Goal: Task Accomplishment & Management: Use online tool/utility

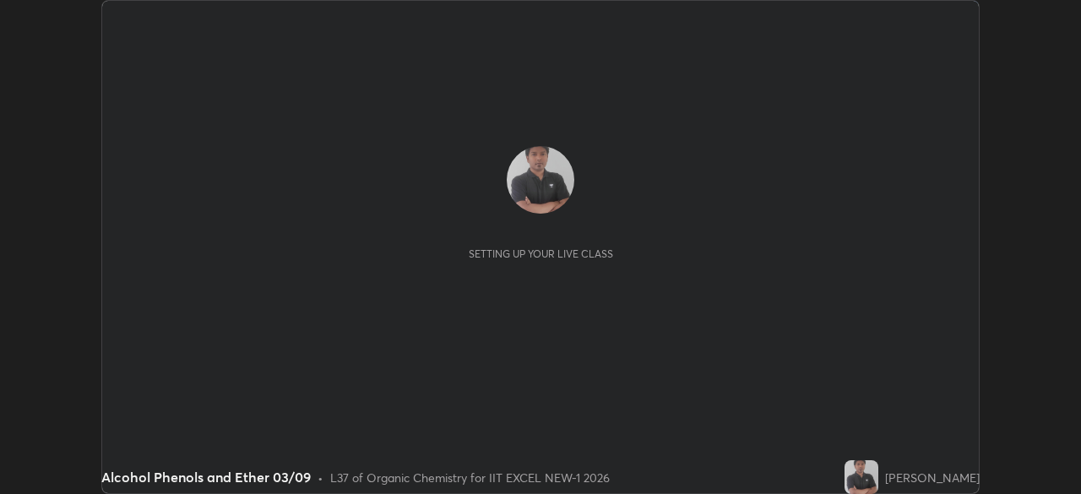
scroll to position [494, 1081]
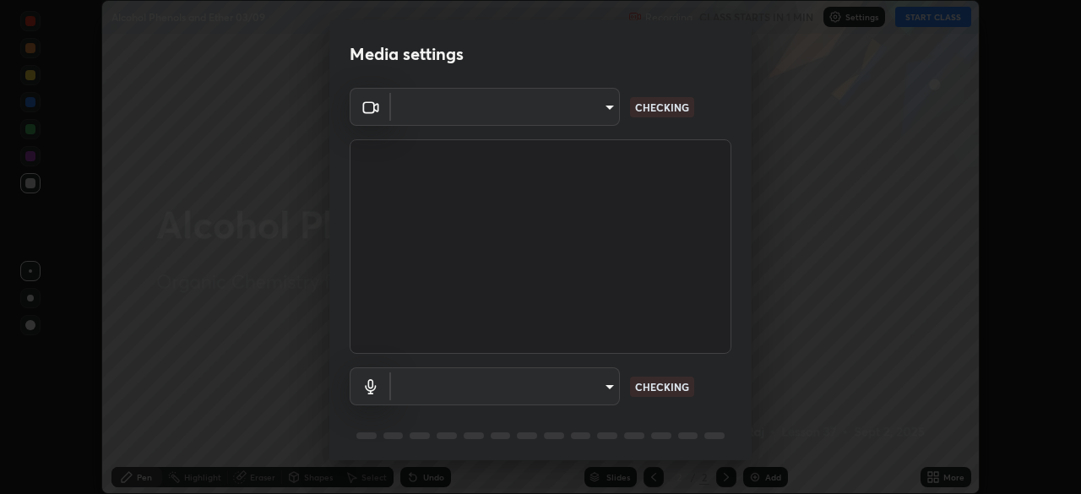
click at [590, 120] on body "Erase all Alcohol Phenols and Ether 03/09 Recording CLASS STARTS IN 1 MIN Setti…" at bounding box center [540, 247] width 1081 height 494
click at [587, 117] on div at bounding box center [540, 247] width 1081 height 494
type input "4d63cd10dcc1379e9927399513255d12d620b7bbb39ca773e0f9116a90128a71"
type input "69b458bb6365b4cb8143660b0d50b39c56070ce8c7bb282217003b2a9c4a58b8"
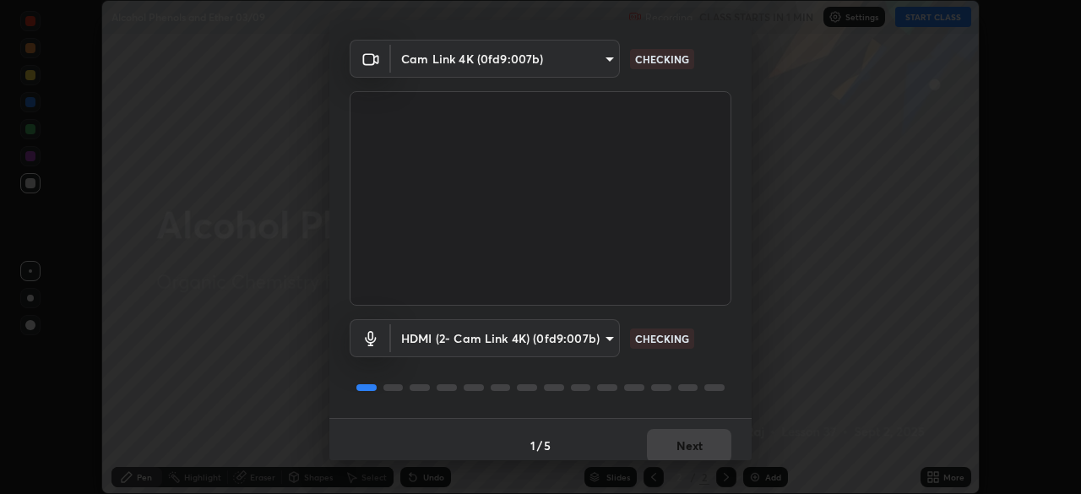
scroll to position [52, 0]
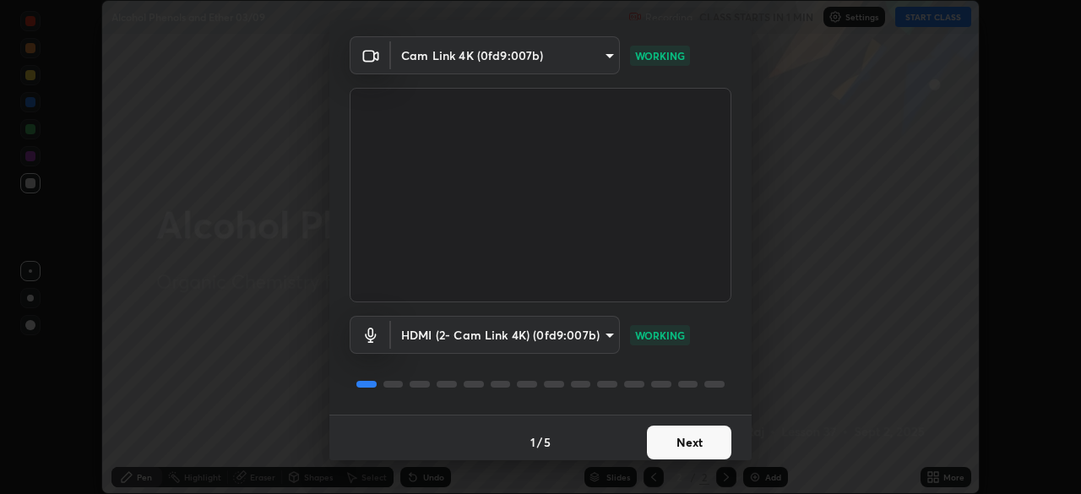
click at [686, 446] on button "Next" at bounding box center [689, 443] width 84 height 34
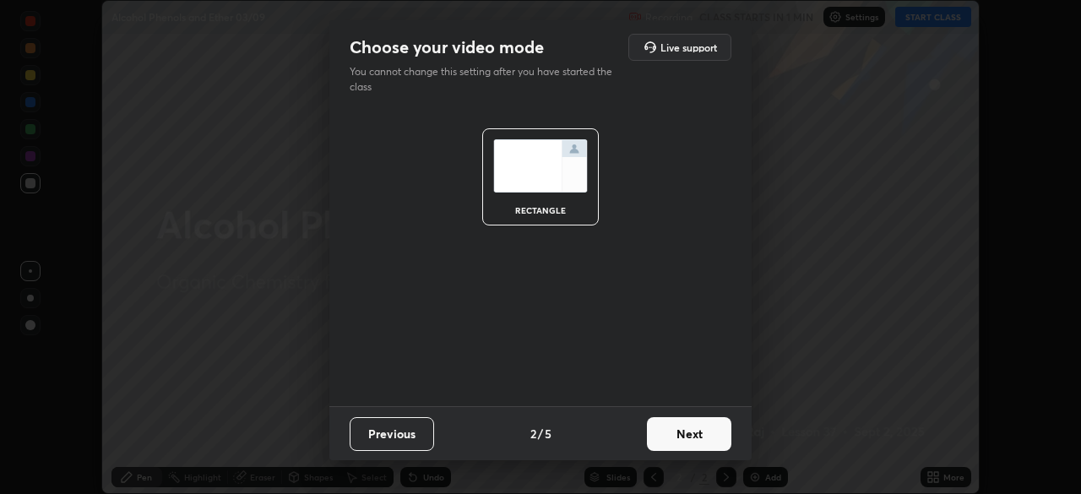
click at [696, 448] on button "Next" at bounding box center [689, 434] width 84 height 34
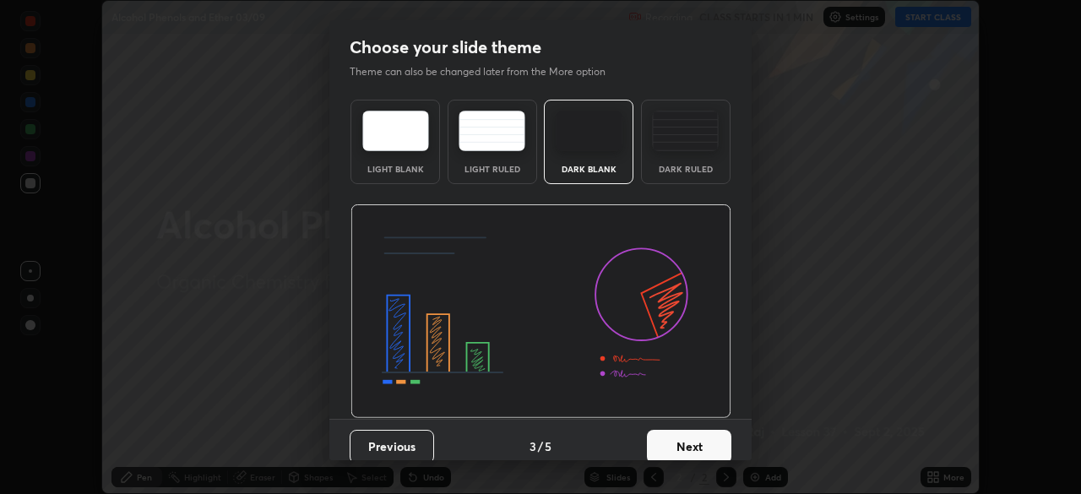
click at [708, 450] on button "Next" at bounding box center [689, 447] width 84 height 34
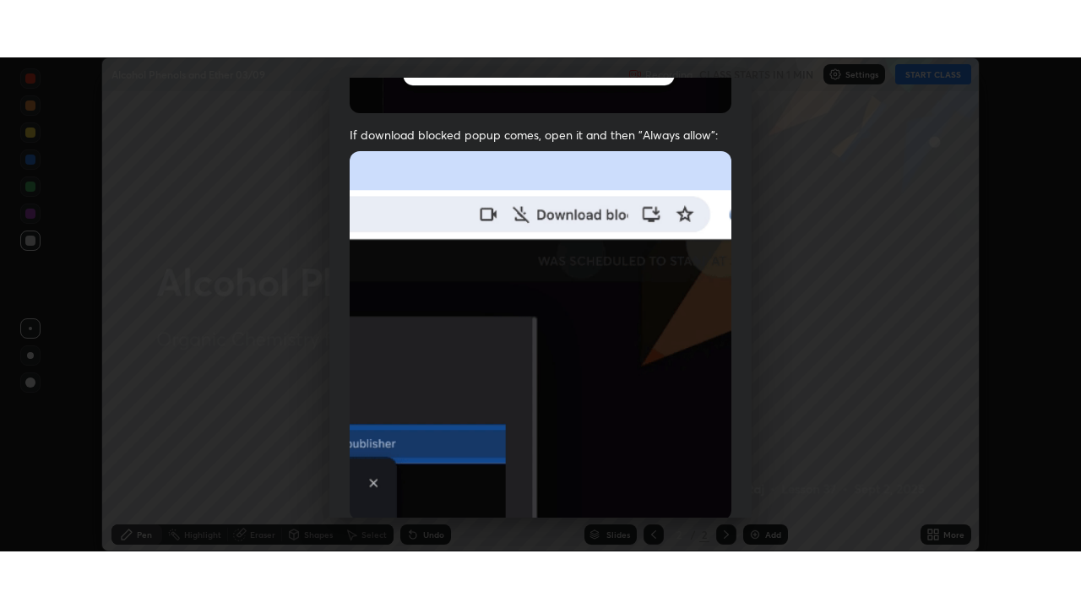
scroll to position [405, 0]
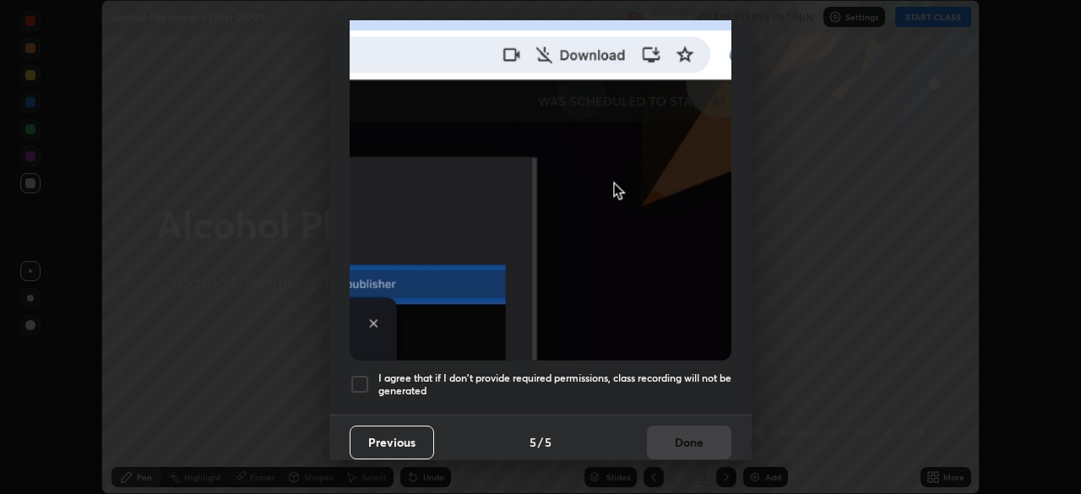
click at [359, 374] on div at bounding box center [360, 384] width 20 height 20
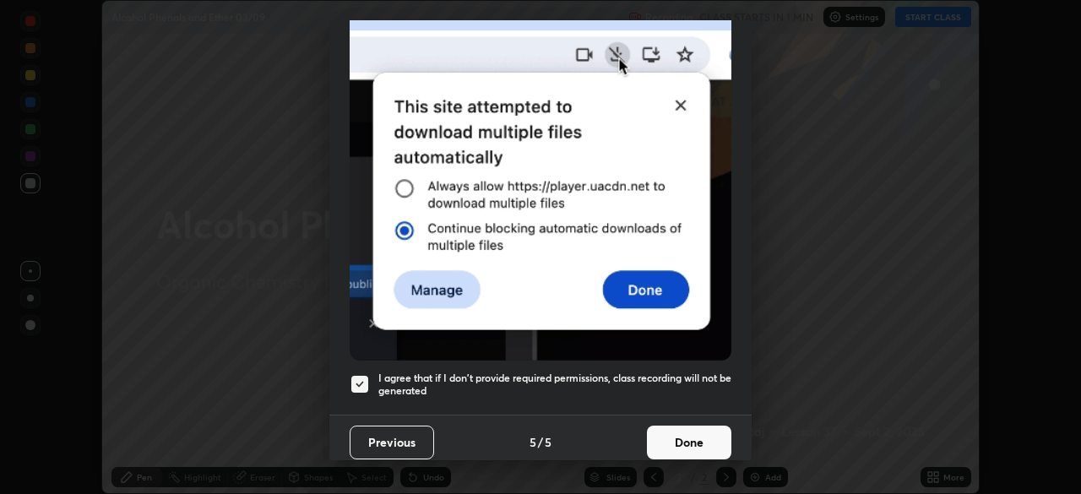
click at [683, 438] on button "Done" at bounding box center [689, 443] width 84 height 34
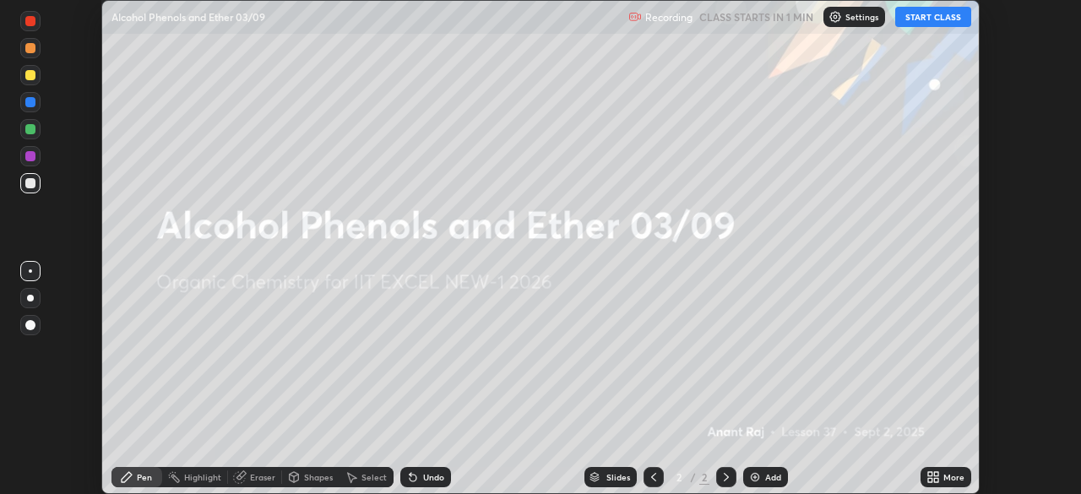
click at [928, 473] on icon at bounding box center [934, 478] width 14 height 14
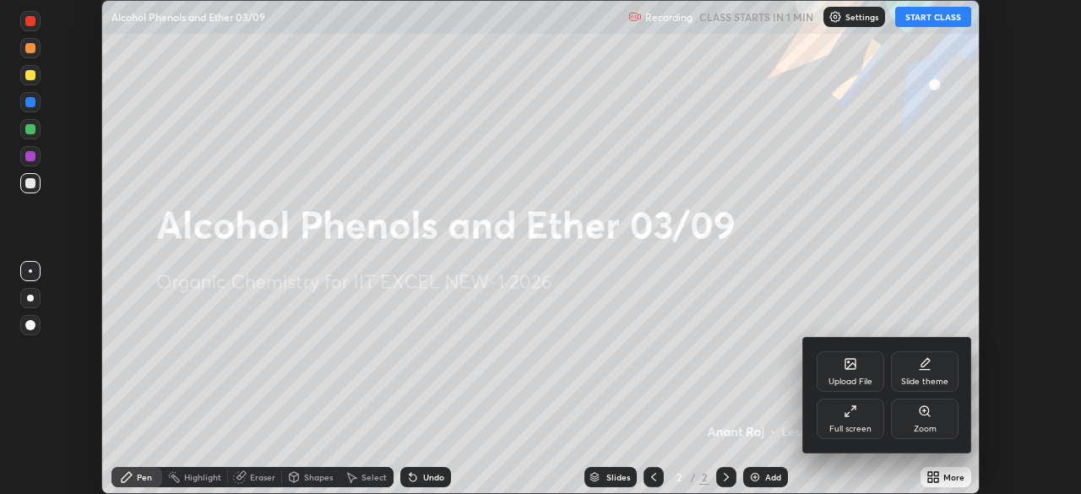
click at [854, 429] on div "Full screen" at bounding box center [851, 429] width 42 height 8
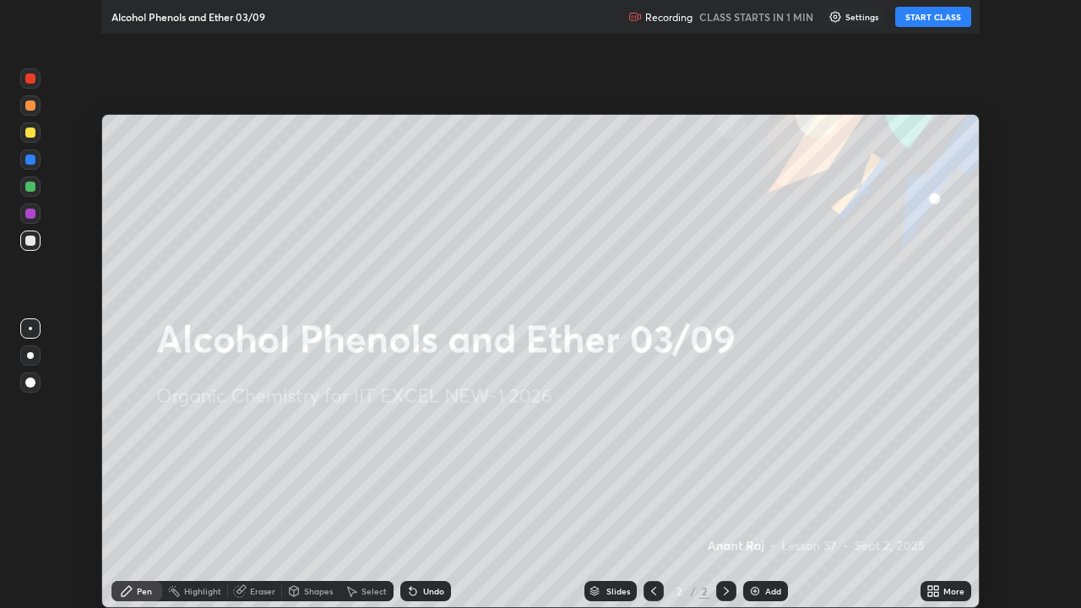
scroll to position [608, 1081]
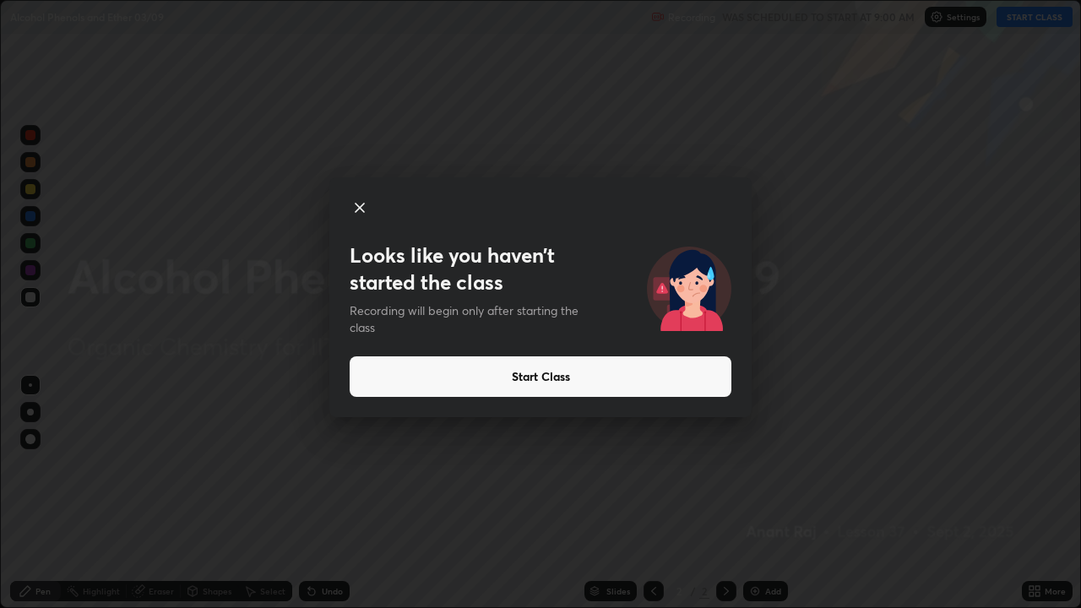
click at [520, 380] on button "Start Class" at bounding box center [541, 377] width 382 height 41
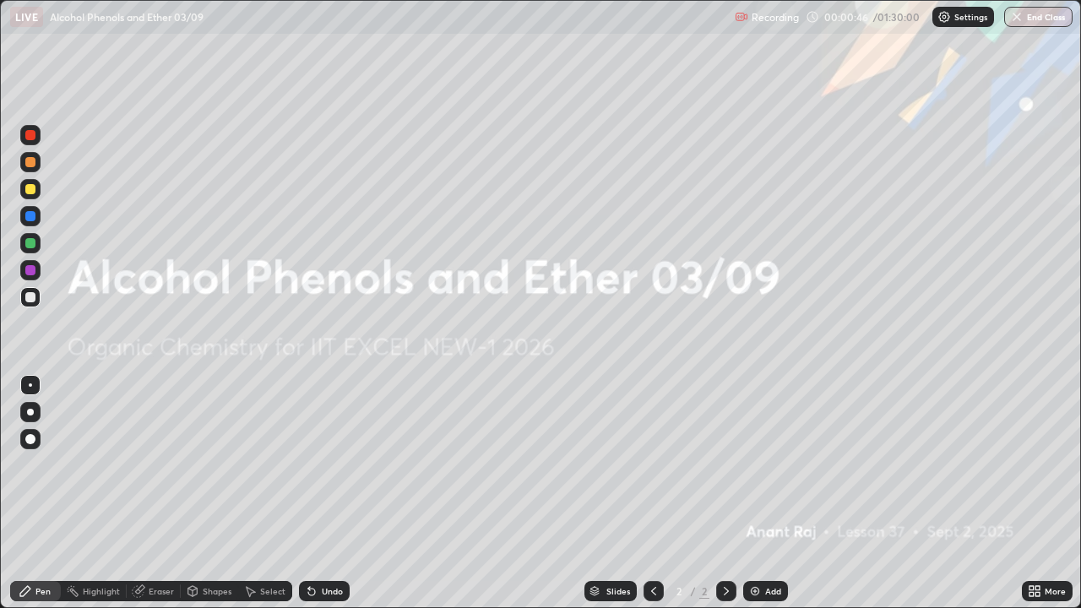
click at [1037, 493] on icon at bounding box center [1038, 594] width 4 height 4
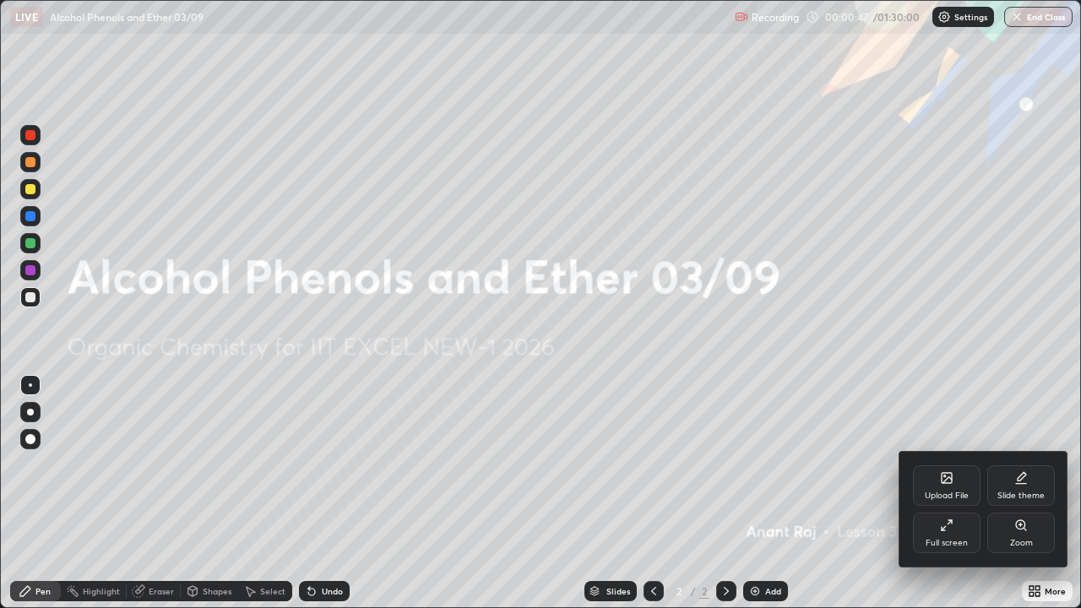
click at [952, 487] on div "Upload File" at bounding box center [947, 485] width 68 height 41
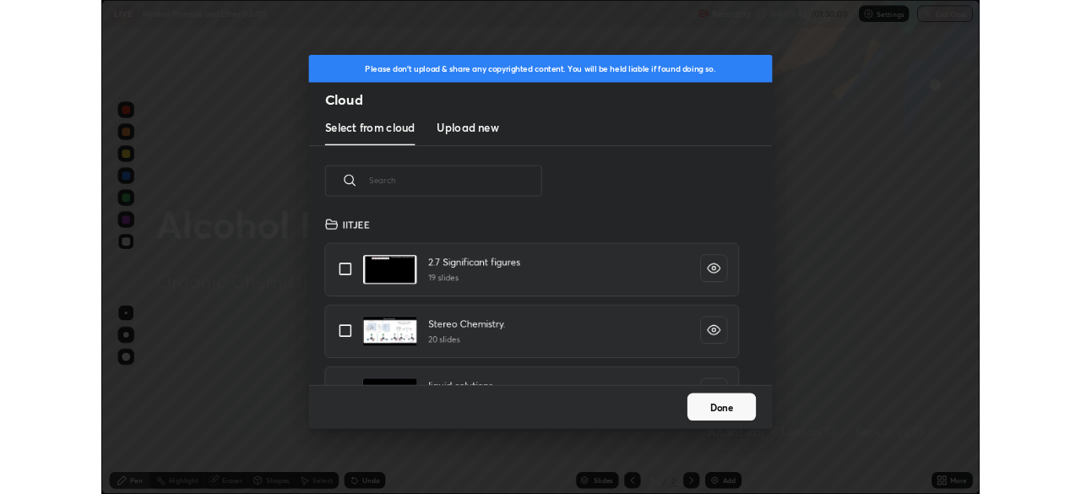
scroll to position [208, 542]
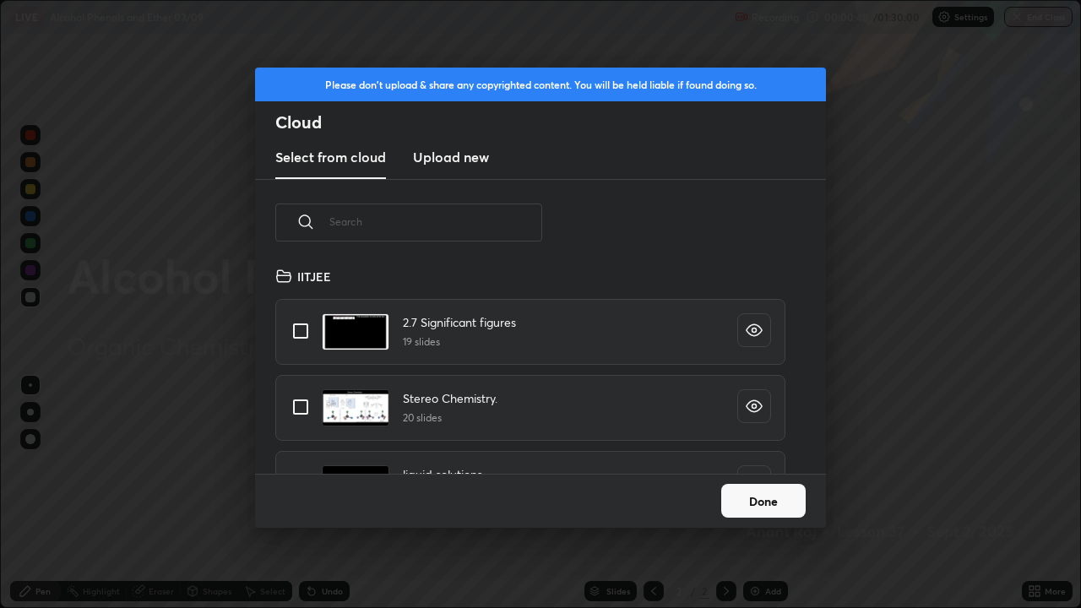
click at [456, 163] on h3 "Upload new" at bounding box center [451, 157] width 76 height 20
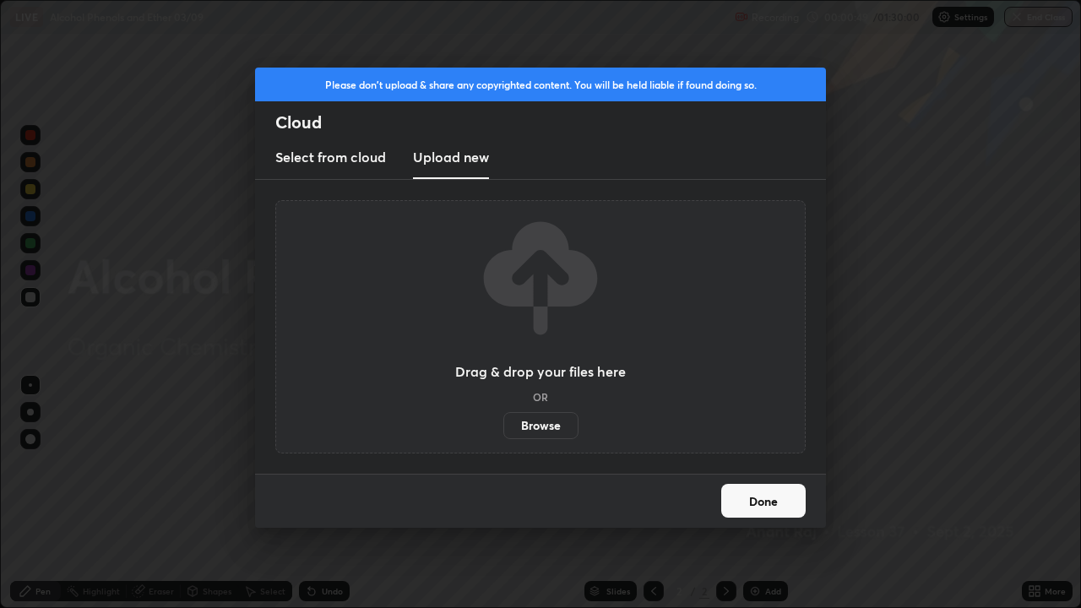
click at [554, 426] on label "Browse" at bounding box center [541, 425] width 75 height 27
click at [504, 426] on input "Browse" at bounding box center [504, 425] width 0 height 27
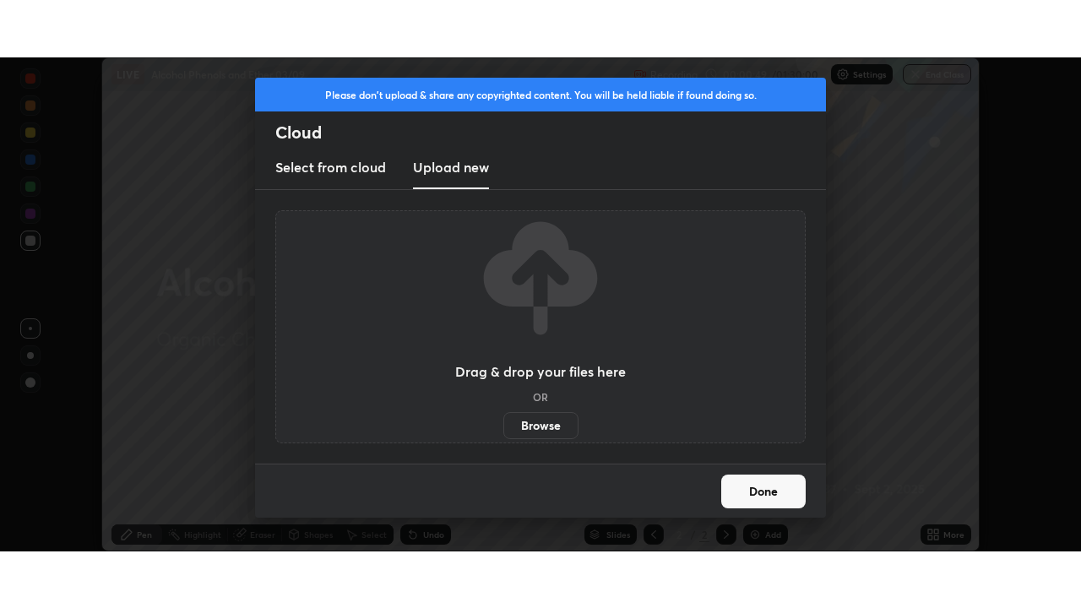
scroll to position [83988, 83401]
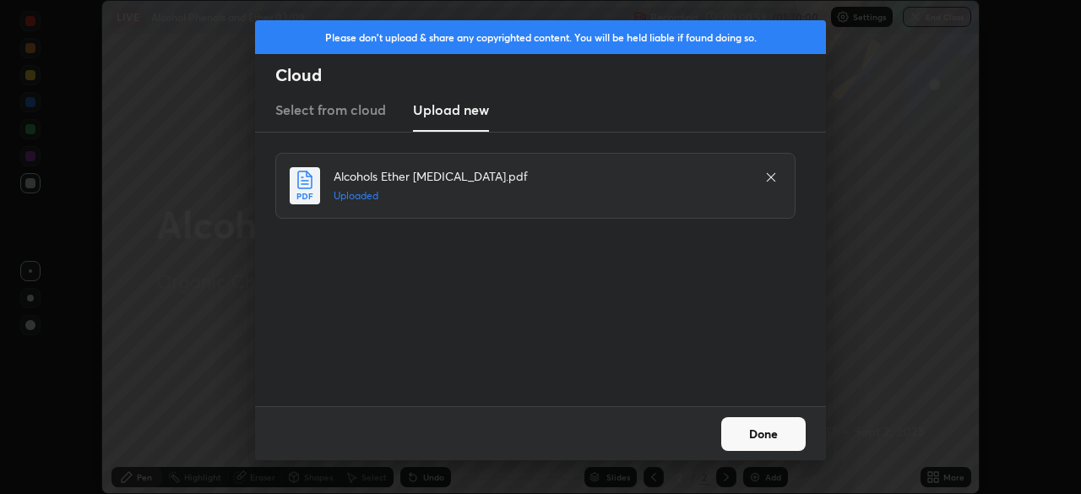
click at [770, 438] on button "Done" at bounding box center [763, 434] width 84 height 34
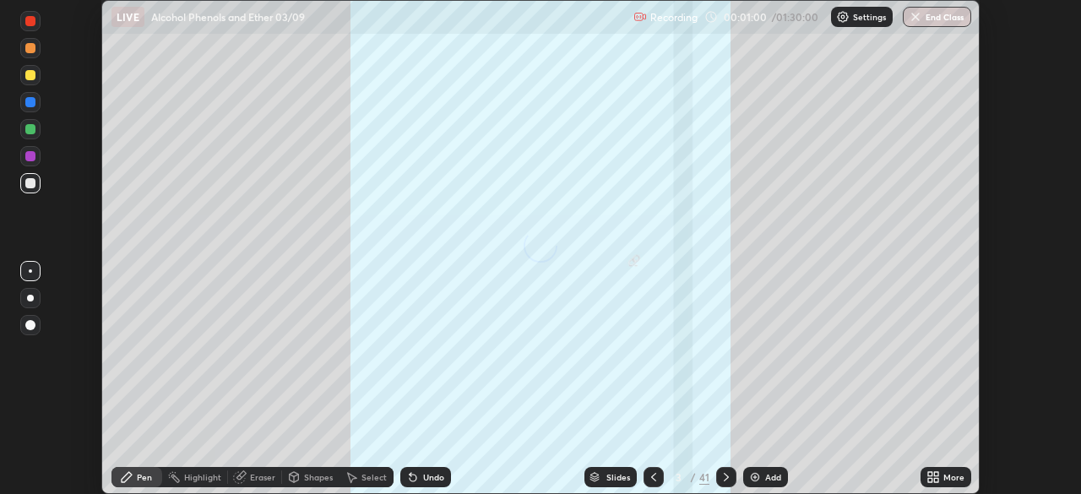
click at [933, 479] on icon at bounding box center [930, 480] width 4 height 4
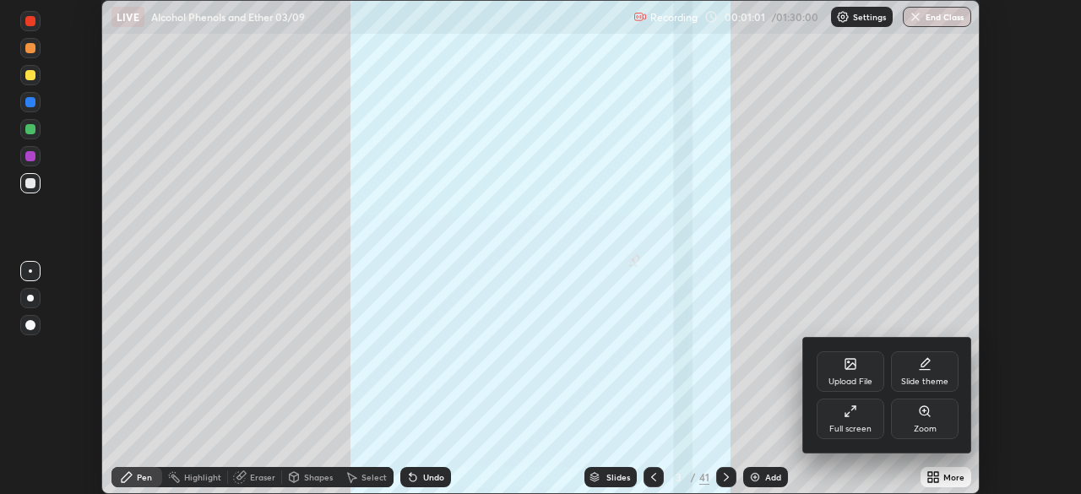
click at [862, 425] on div "Full screen" at bounding box center [851, 429] width 42 height 8
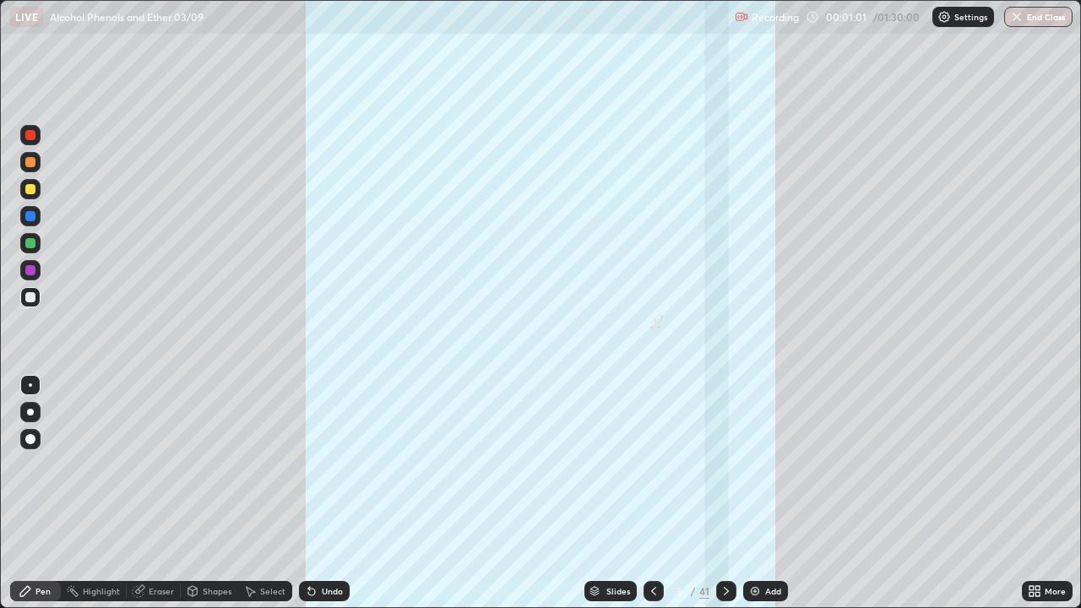
scroll to position [608, 1081]
click at [700, 493] on div "41" at bounding box center [705, 591] width 10 height 15
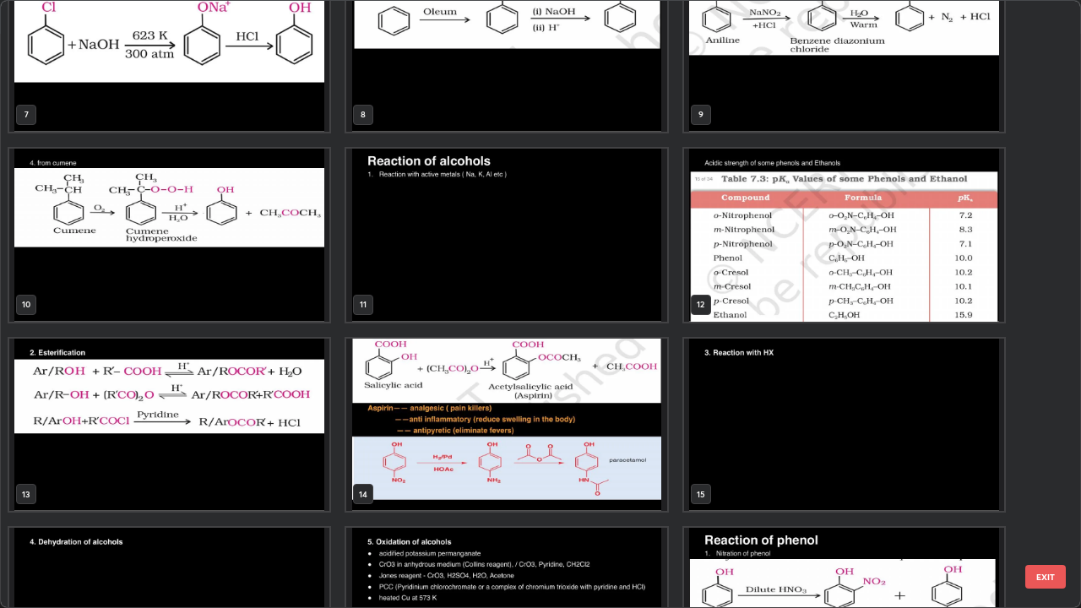
scroll to position [416, 0]
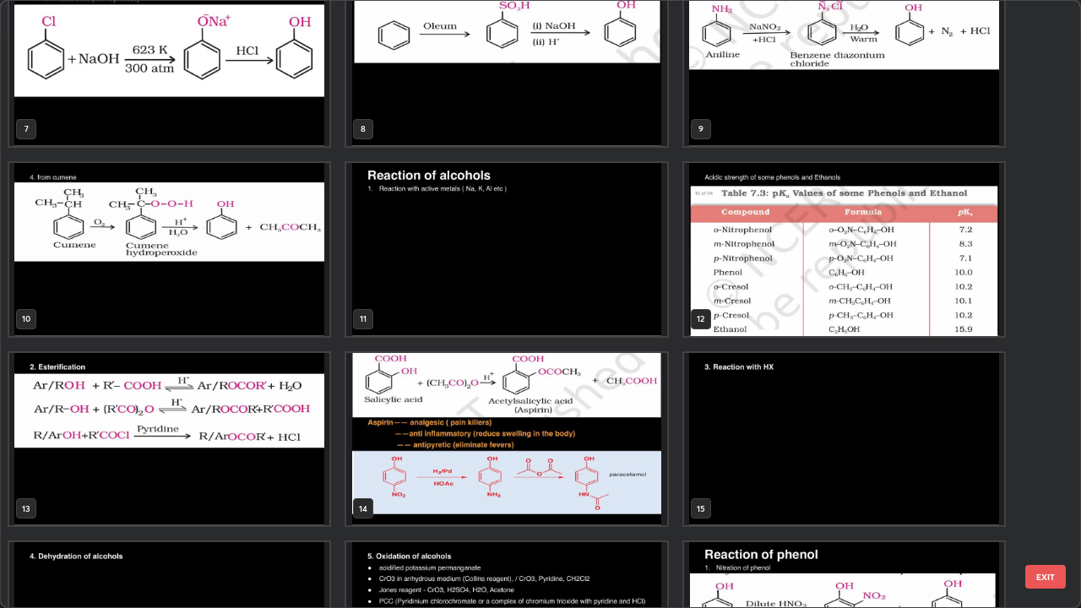
click at [290, 305] on img "grid" at bounding box center [169, 249] width 320 height 173
click at [288, 308] on img "grid" at bounding box center [169, 249] width 320 height 173
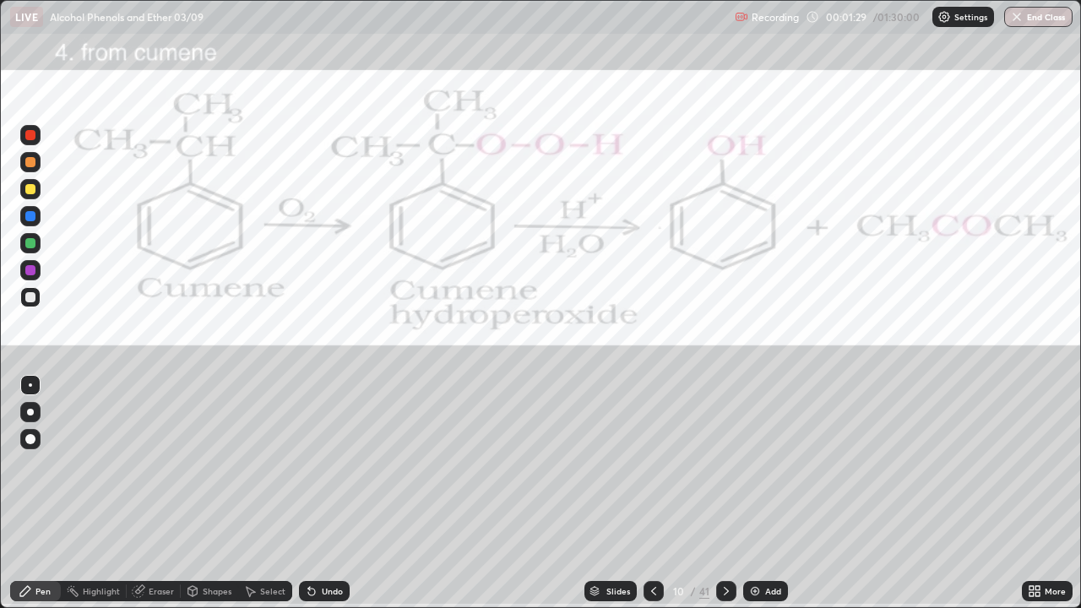
click at [701, 493] on div "41" at bounding box center [705, 591] width 10 height 15
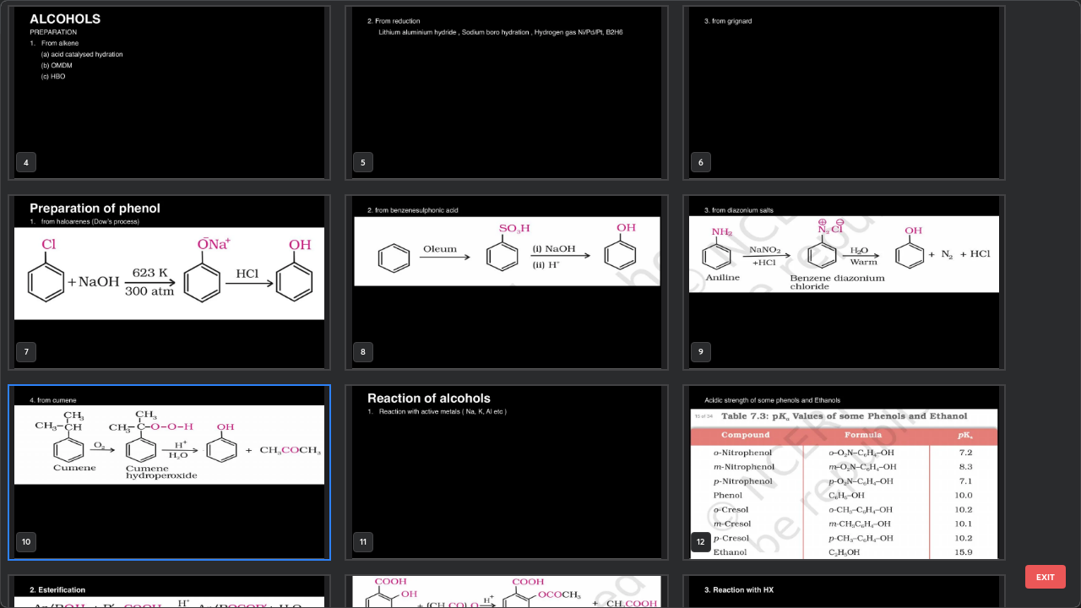
scroll to position [193, 0]
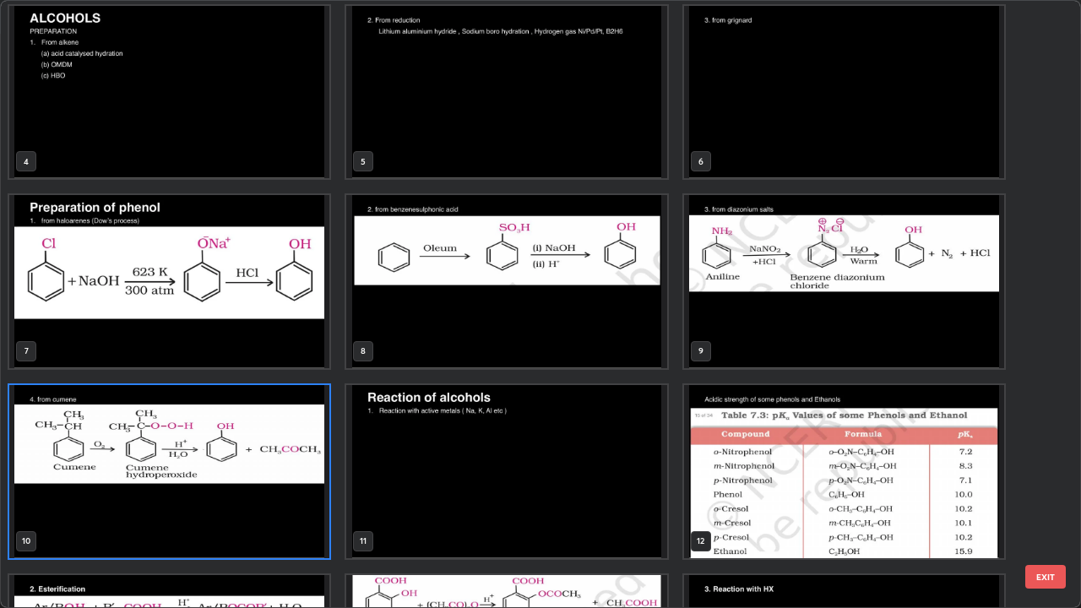
click at [435, 493] on img "grid" at bounding box center [506, 471] width 320 height 173
click at [428, 493] on img "grid" at bounding box center [506, 471] width 320 height 173
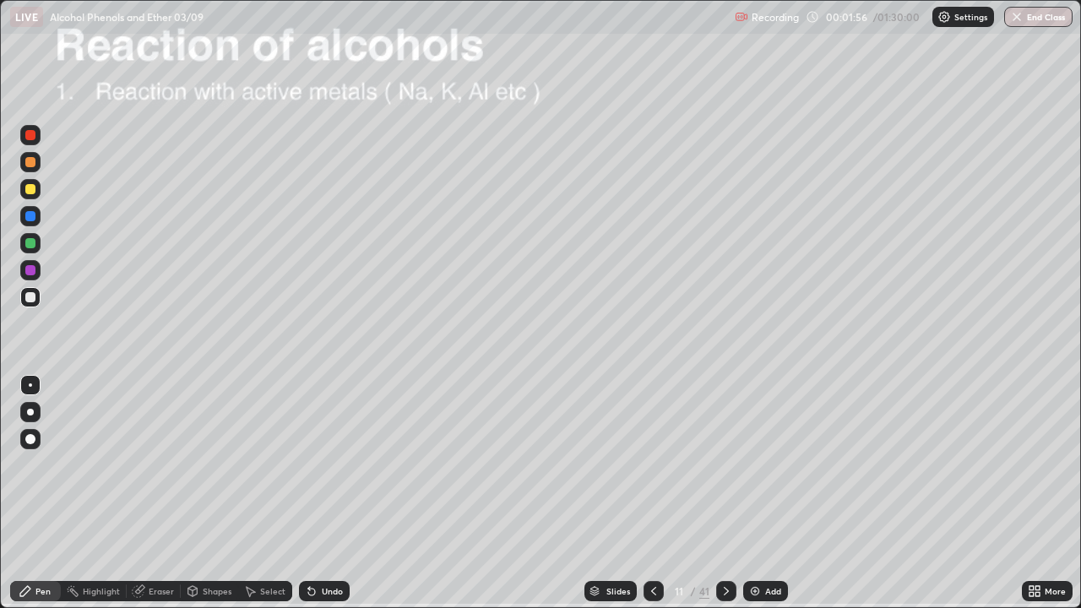
click at [425, 489] on img "grid" at bounding box center [506, 471] width 320 height 173
click at [323, 493] on div "Undo" at bounding box center [324, 591] width 51 height 20
click at [330, 493] on div "Undo" at bounding box center [332, 591] width 21 height 8
click at [322, 493] on div "Undo" at bounding box center [332, 591] width 21 height 8
click at [316, 493] on div "Undo" at bounding box center [324, 591] width 51 height 20
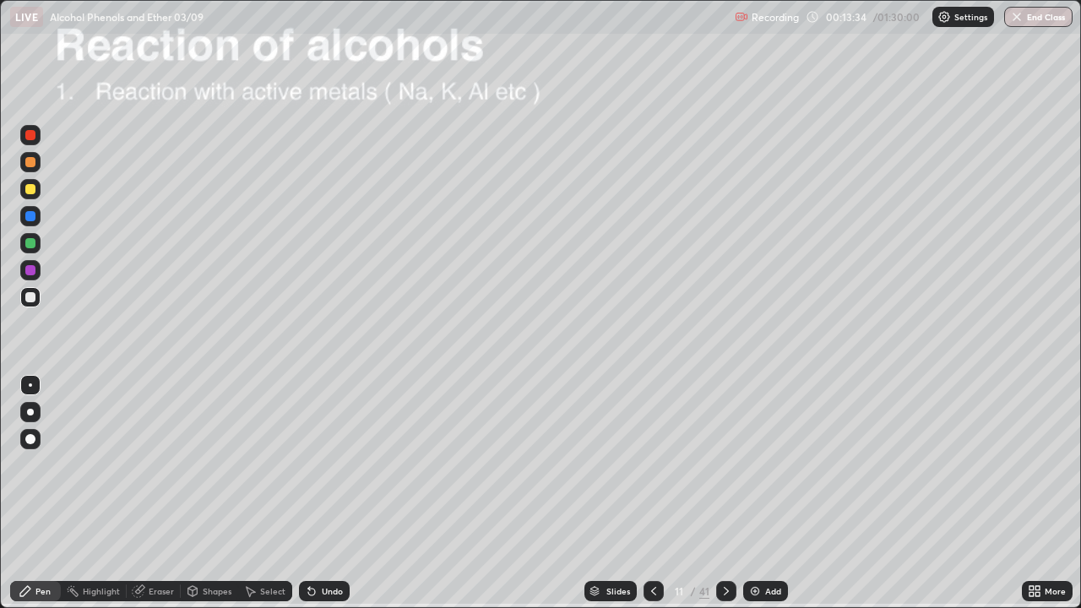
click at [40, 242] on div at bounding box center [30, 243] width 20 height 20
click at [35, 193] on div at bounding box center [30, 189] width 20 height 20
click at [30, 385] on div at bounding box center [30, 385] width 3 height 3
click at [165, 493] on div "Eraser" at bounding box center [161, 591] width 25 height 8
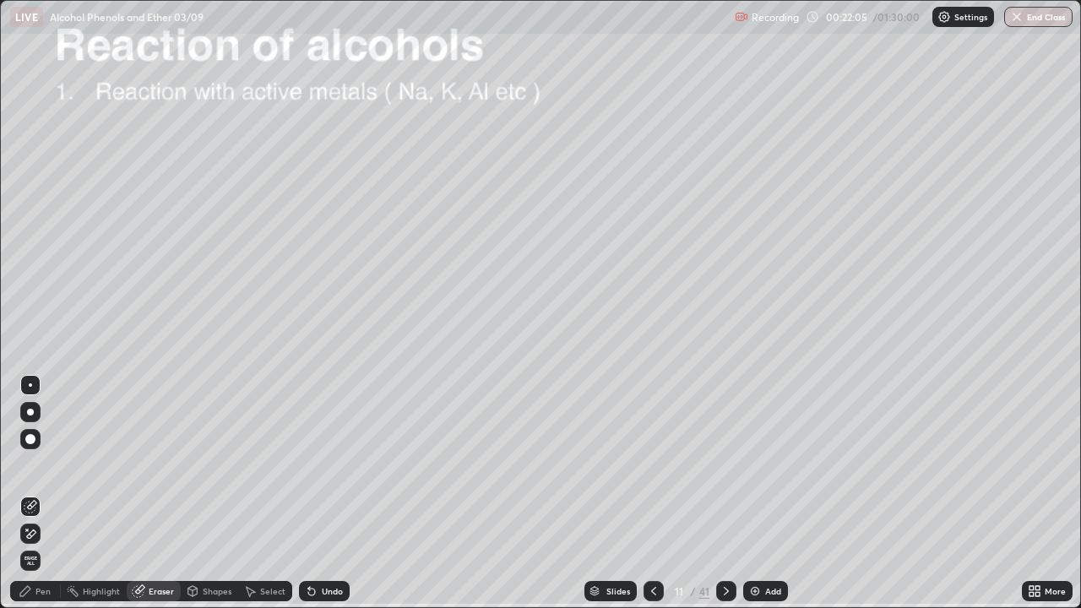
click at [33, 493] on div "Pen" at bounding box center [35, 591] width 51 height 20
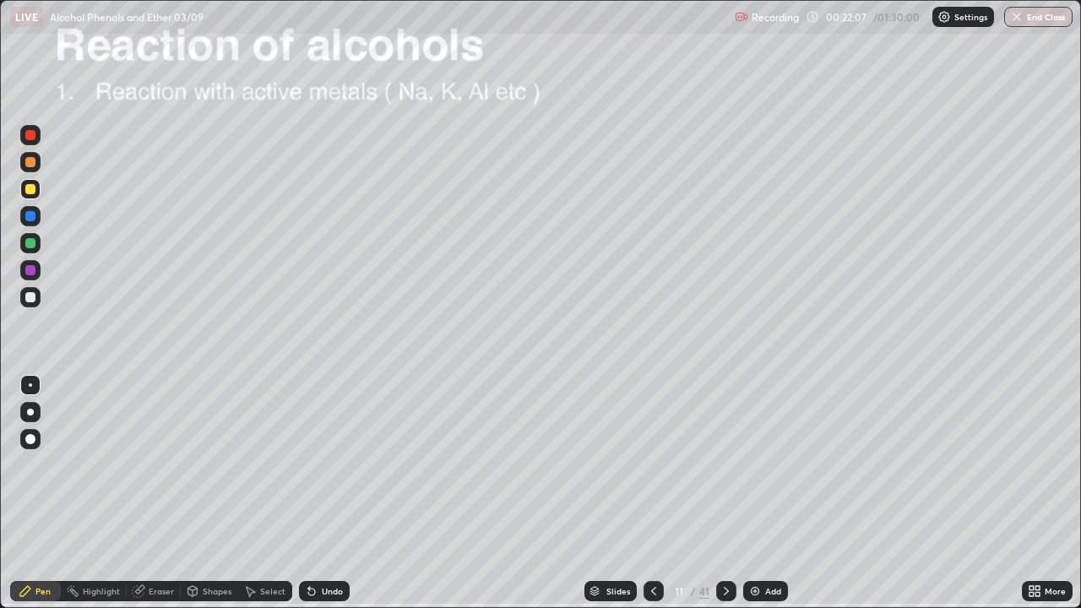
click at [41, 493] on div "Pen" at bounding box center [42, 591] width 15 height 8
click at [35, 302] on div at bounding box center [30, 297] width 20 height 20
click at [752, 493] on img at bounding box center [756, 592] width 14 height 14
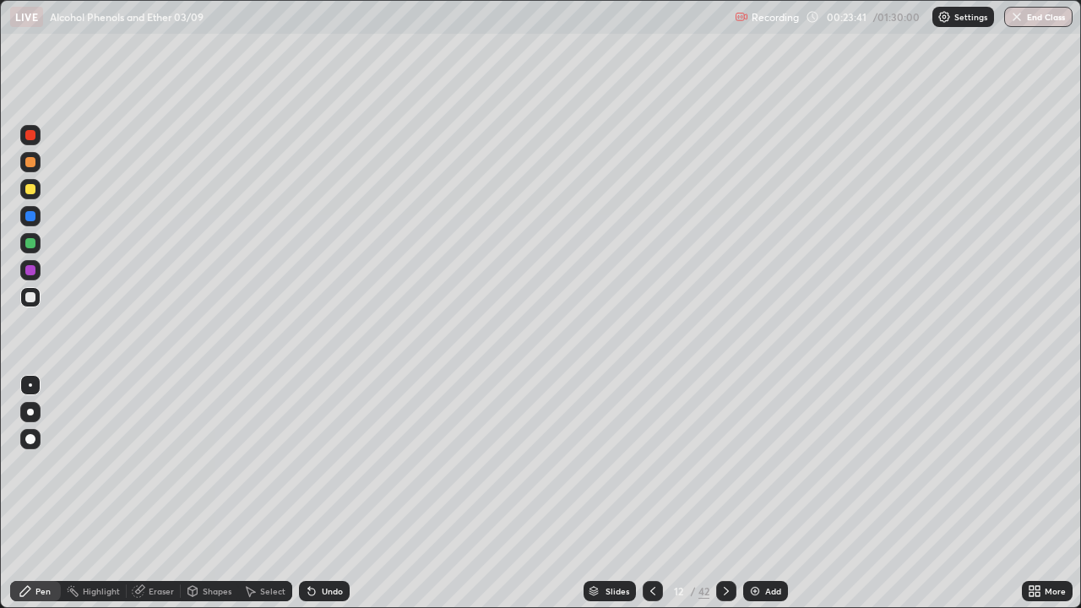
click at [318, 493] on div "Undo" at bounding box center [324, 591] width 51 height 20
click at [322, 493] on div "Undo" at bounding box center [332, 591] width 21 height 8
click at [318, 493] on div "Undo" at bounding box center [324, 591] width 51 height 20
click at [316, 493] on div "Undo" at bounding box center [324, 591] width 51 height 20
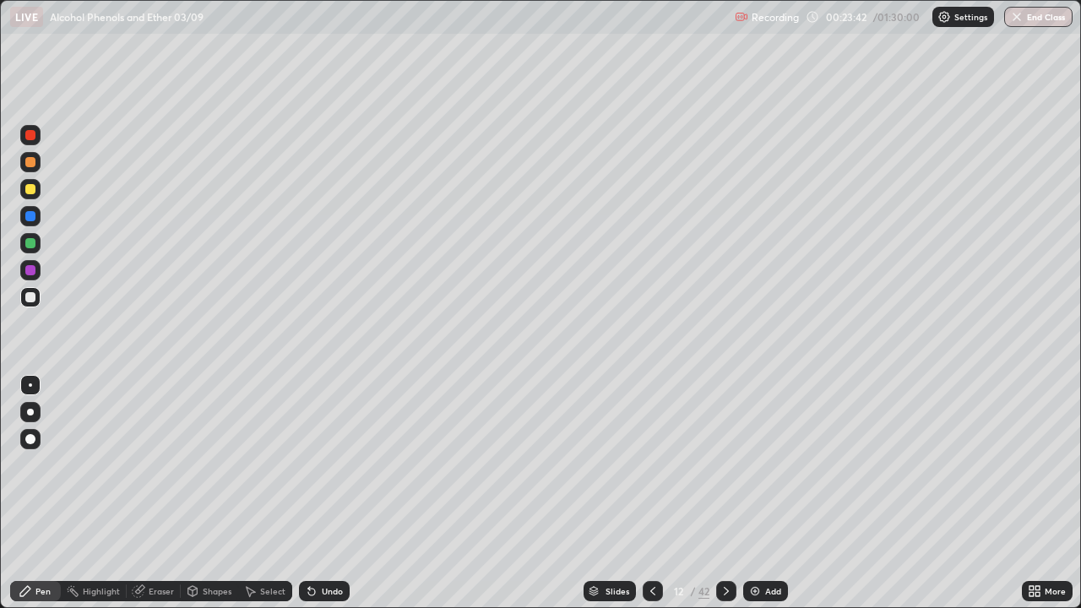
click at [316, 493] on div "Undo" at bounding box center [324, 591] width 51 height 20
click at [317, 493] on div "Undo" at bounding box center [324, 591] width 51 height 20
click at [654, 493] on icon at bounding box center [653, 592] width 14 height 14
click at [726, 493] on icon at bounding box center [727, 592] width 14 height 14
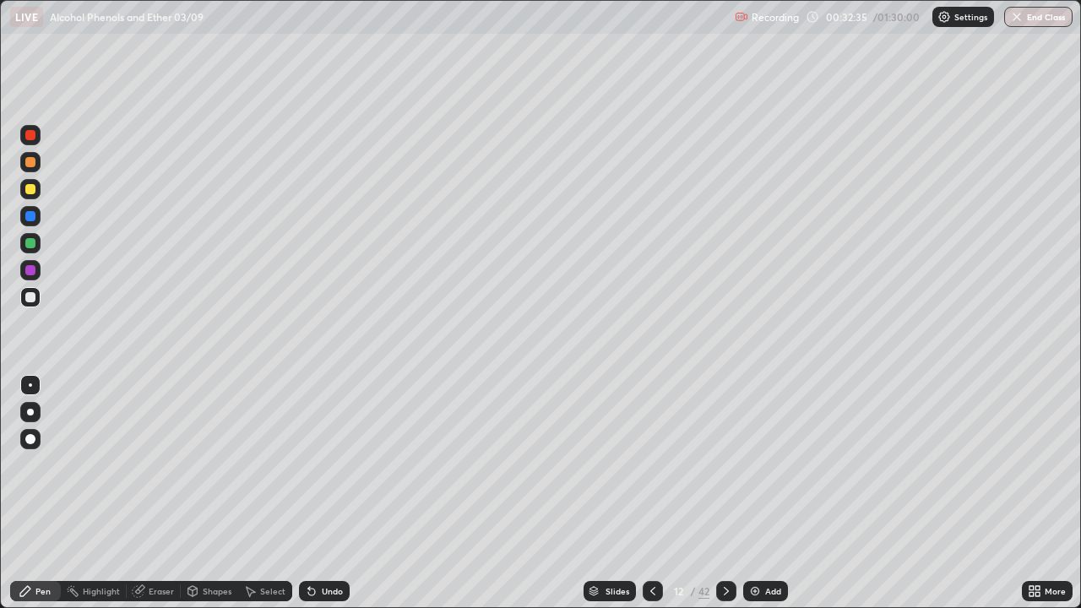
click at [162, 493] on div "Eraser" at bounding box center [161, 591] width 25 height 8
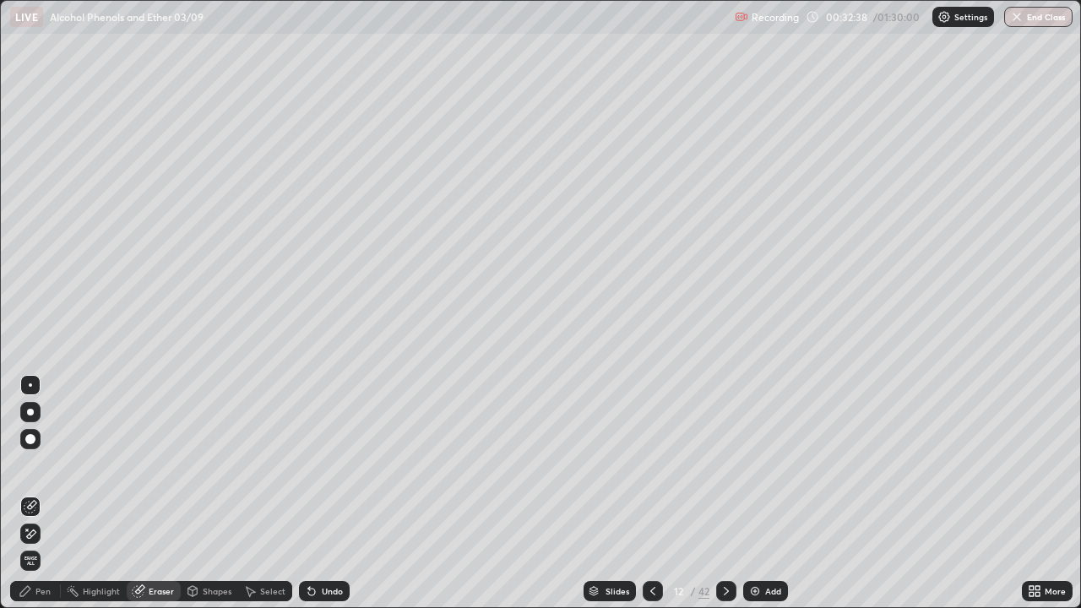
click at [44, 493] on div "Pen" at bounding box center [42, 591] width 15 height 8
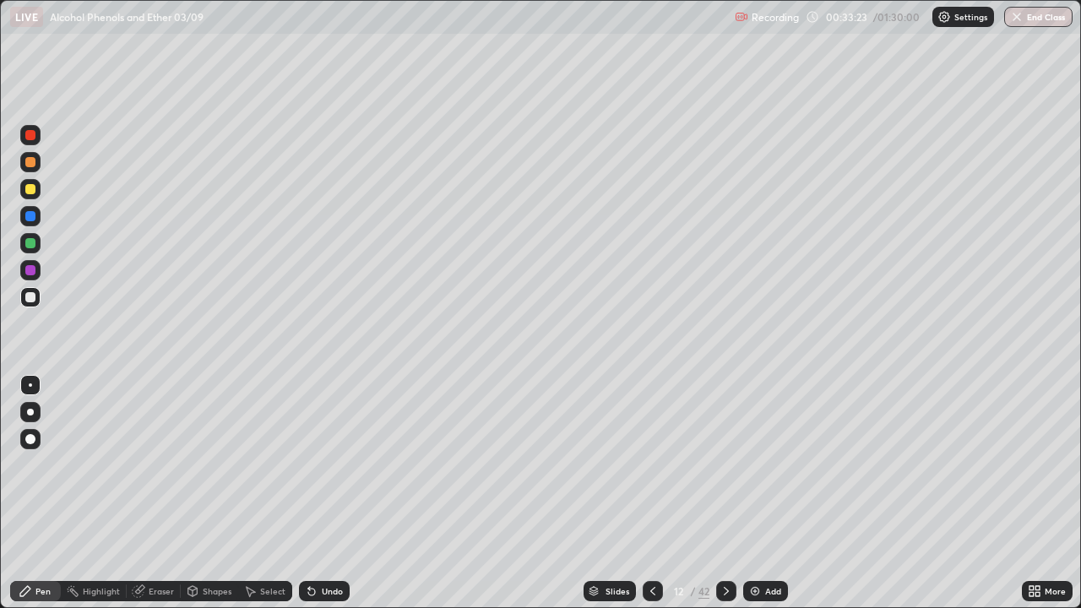
click at [725, 493] on icon at bounding box center [727, 592] width 14 height 14
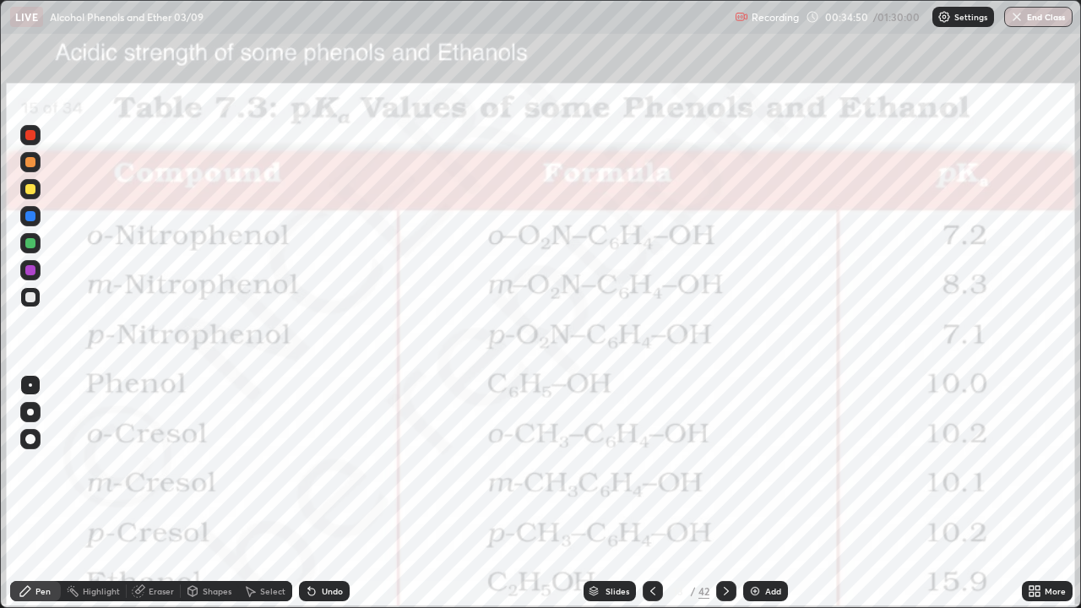
click at [756, 493] on img at bounding box center [756, 592] width 14 height 14
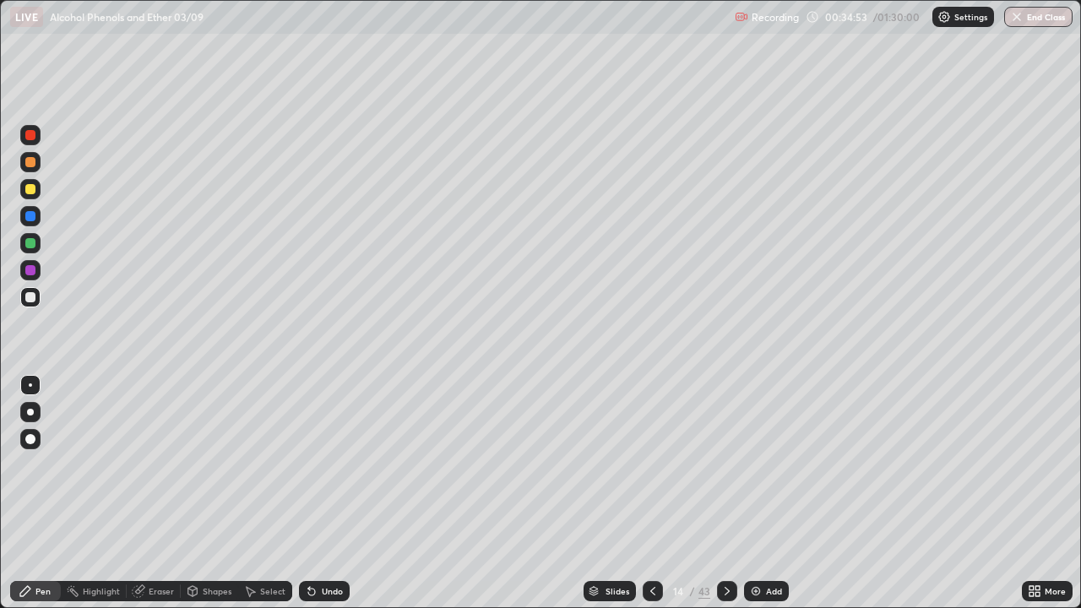
click at [35, 136] on div at bounding box center [30, 135] width 10 height 10
click at [322, 493] on div "Undo" at bounding box center [332, 591] width 21 height 8
click at [31, 300] on div at bounding box center [30, 297] width 10 height 10
click at [310, 493] on icon at bounding box center [311, 592] width 7 height 7
click at [322, 493] on div "Undo" at bounding box center [332, 591] width 21 height 8
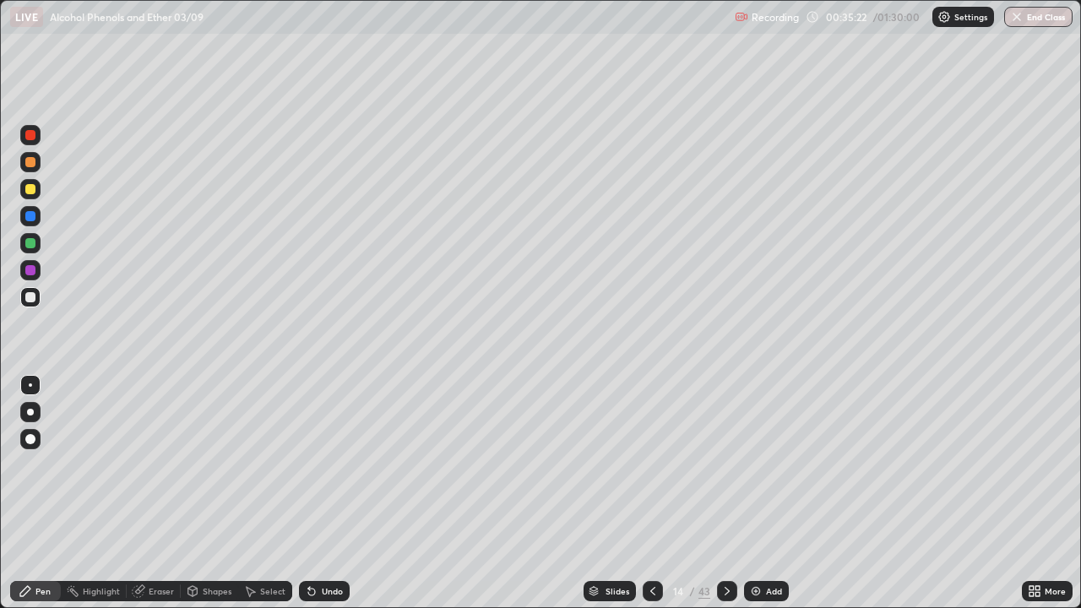
click at [329, 493] on div "Undo" at bounding box center [332, 591] width 21 height 8
click at [325, 493] on div "Undo" at bounding box center [332, 591] width 21 height 8
click at [332, 493] on div "Undo" at bounding box center [332, 591] width 21 height 8
click at [651, 493] on icon at bounding box center [653, 592] width 14 height 14
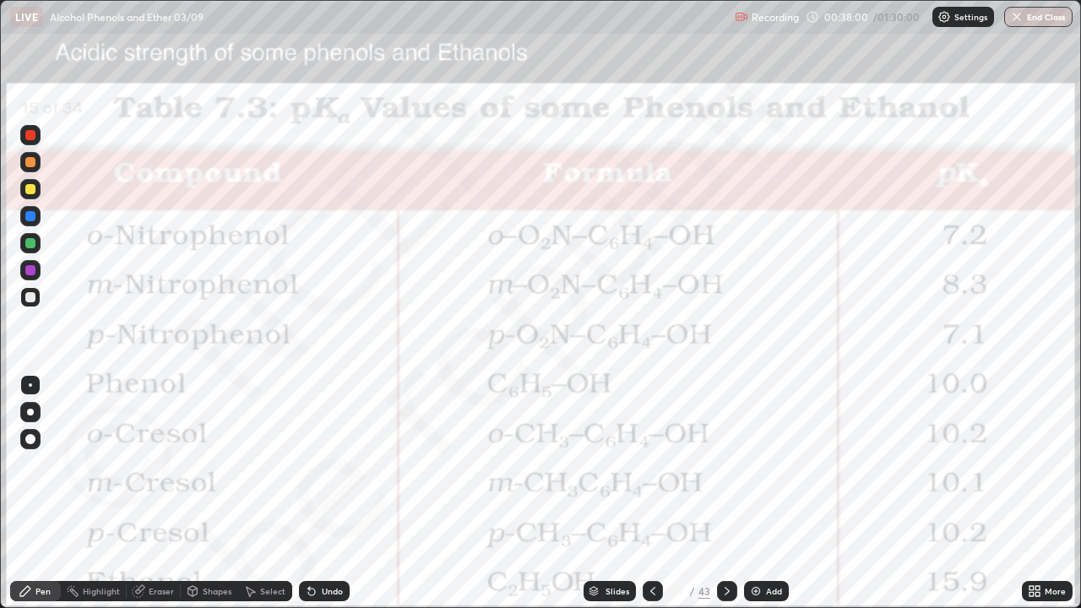
click at [725, 493] on icon at bounding box center [727, 591] width 5 height 8
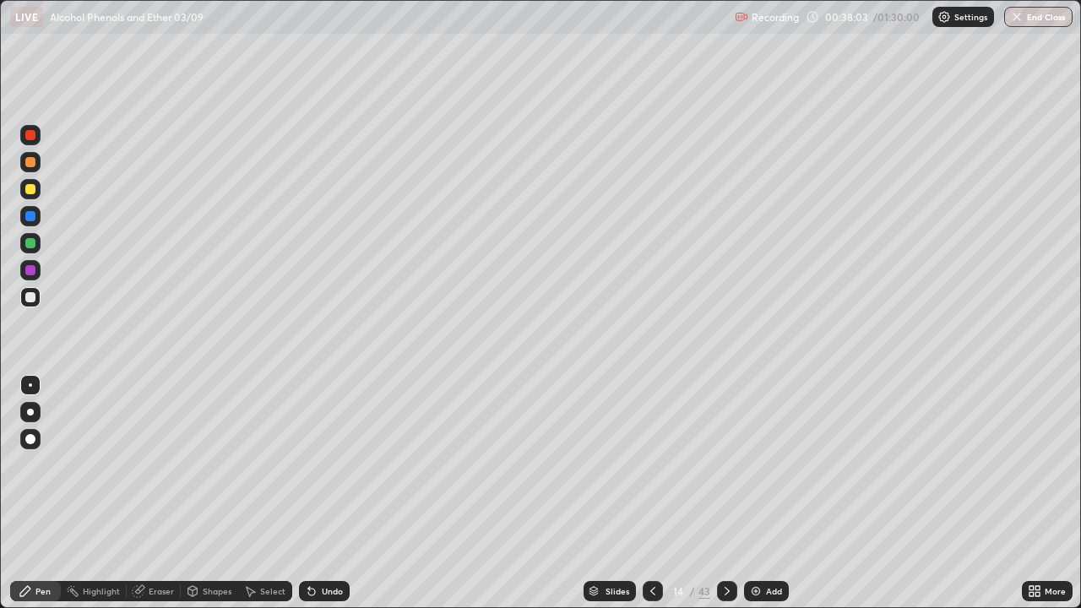
click at [40, 493] on div "Pen" at bounding box center [42, 591] width 15 height 8
click at [39, 493] on div "Pen" at bounding box center [42, 591] width 15 height 8
click at [37, 493] on div "Pen" at bounding box center [42, 591] width 15 height 8
click at [316, 493] on icon at bounding box center [312, 592] width 14 height 14
click at [312, 493] on icon at bounding box center [311, 592] width 7 height 7
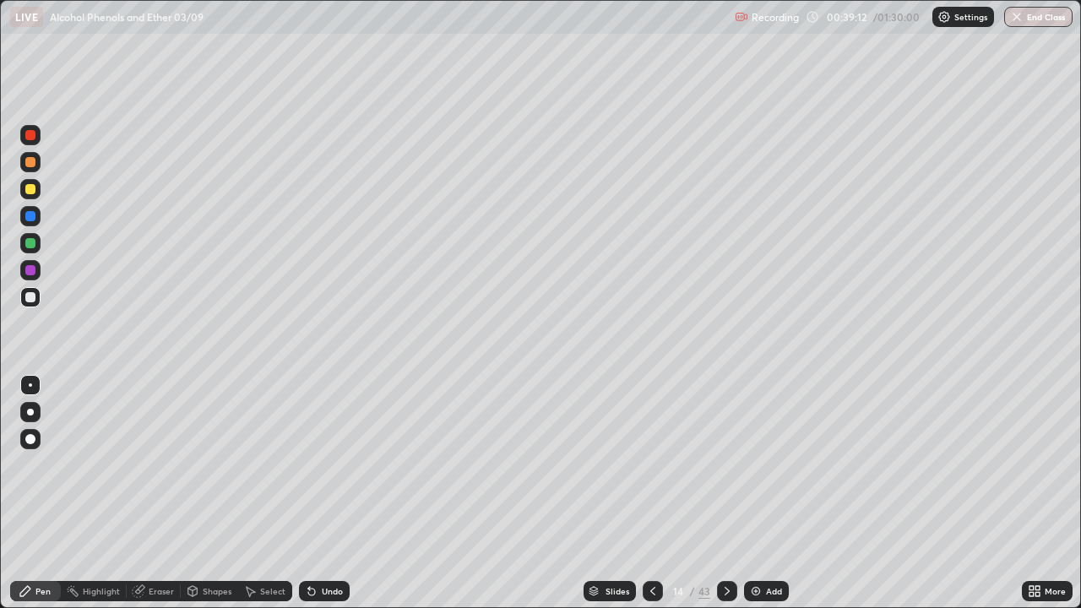
click at [311, 493] on icon at bounding box center [311, 592] width 7 height 7
click at [315, 493] on icon at bounding box center [312, 592] width 14 height 14
click at [35, 244] on div at bounding box center [30, 243] width 10 height 10
click at [38, 244] on div at bounding box center [30, 243] width 20 height 20
click at [322, 493] on div "Undo" at bounding box center [332, 591] width 21 height 8
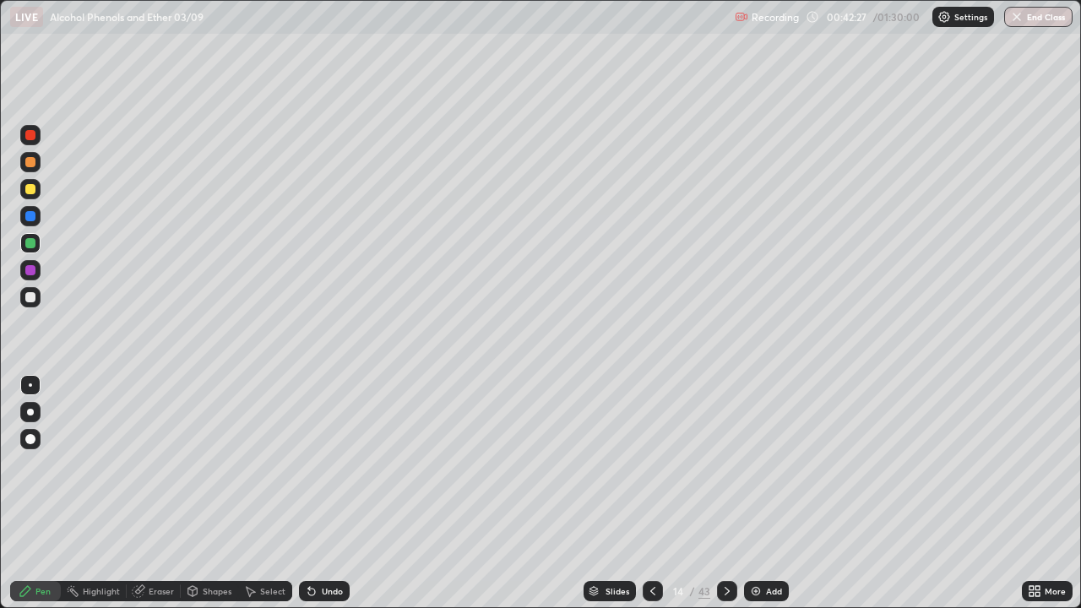
click at [311, 493] on icon at bounding box center [312, 592] width 14 height 14
click at [317, 493] on div "Undo" at bounding box center [324, 591] width 51 height 20
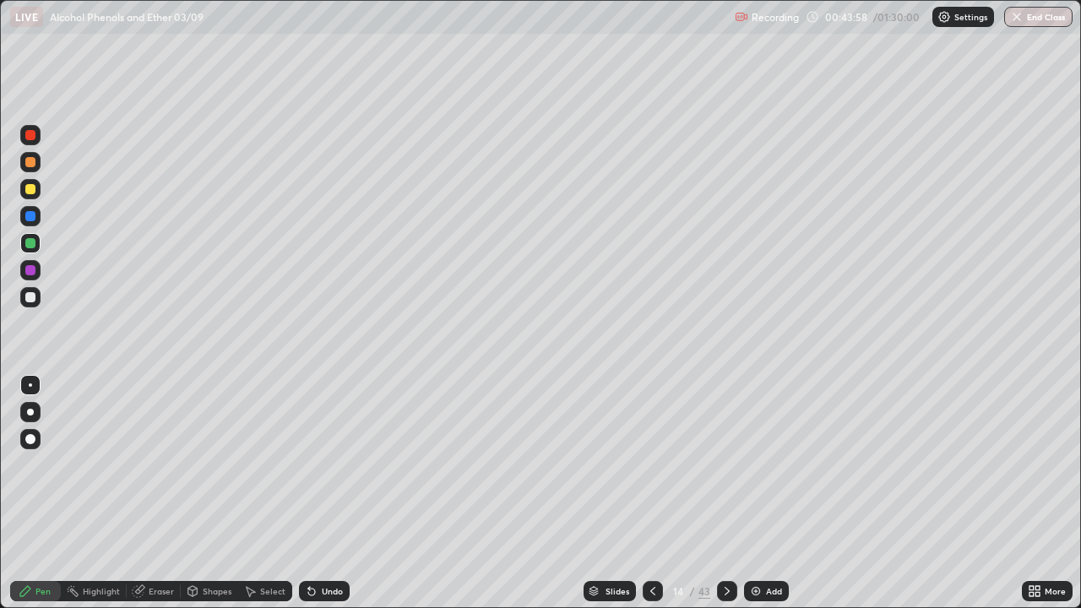
click at [317, 493] on div "Undo" at bounding box center [324, 591] width 51 height 20
click at [322, 493] on div "Undo" at bounding box center [332, 591] width 21 height 8
click at [326, 493] on div "Undo" at bounding box center [332, 591] width 21 height 8
click at [34, 163] on div at bounding box center [30, 162] width 10 height 10
click at [308, 493] on icon at bounding box center [311, 592] width 7 height 7
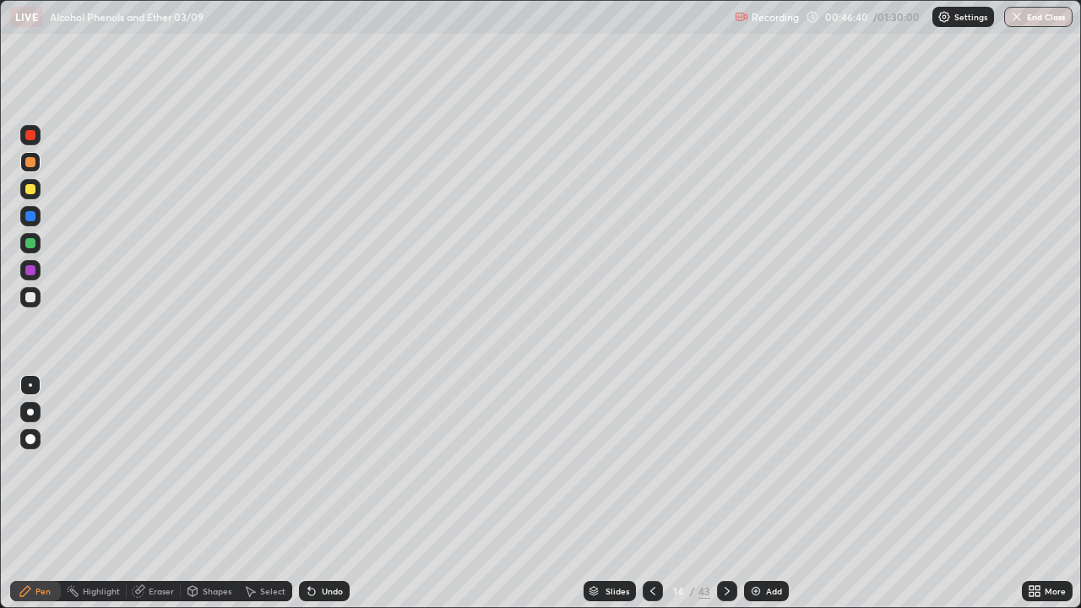
click at [312, 493] on icon at bounding box center [311, 592] width 7 height 7
click at [309, 493] on icon at bounding box center [311, 592] width 7 height 7
click at [41, 493] on div at bounding box center [30, 473] width 27 height 203
click at [84, 493] on div "Highlight" at bounding box center [94, 591] width 66 height 20
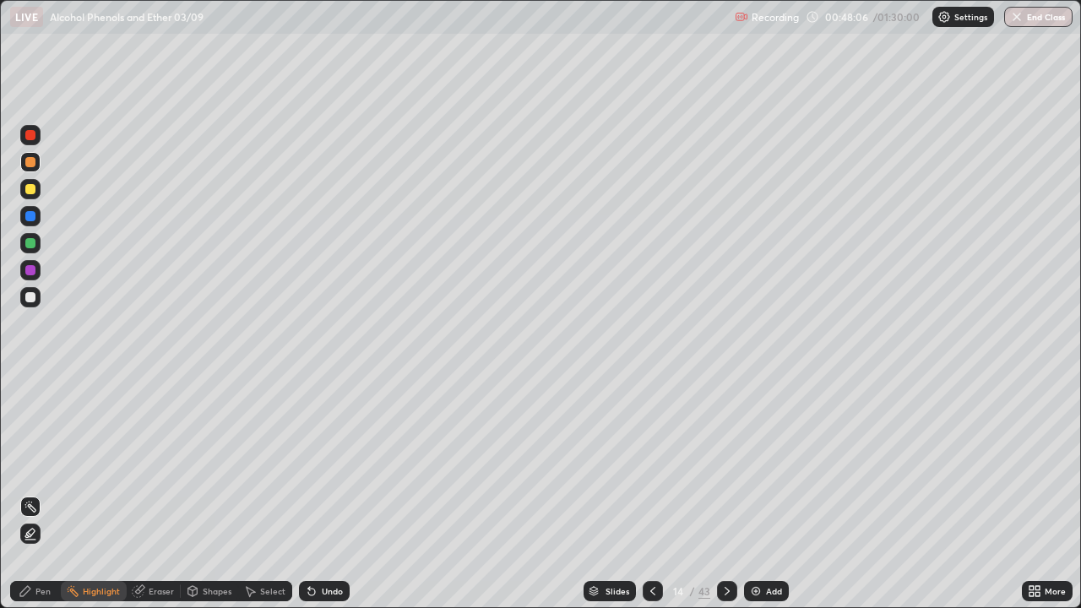
click at [94, 493] on div "Highlight" at bounding box center [94, 591] width 66 height 34
click at [83, 493] on div "Highlight" at bounding box center [94, 591] width 66 height 34
click at [42, 493] on div "Pen" at bounding box center [42, 591] width 15 height 8
click at [89, 493] on div "Highlight" at bounding box center [94, 591] width 66 height 34
click at [41, 493] on div "Pen" at bounding box center [42, 591] width 15 height 8
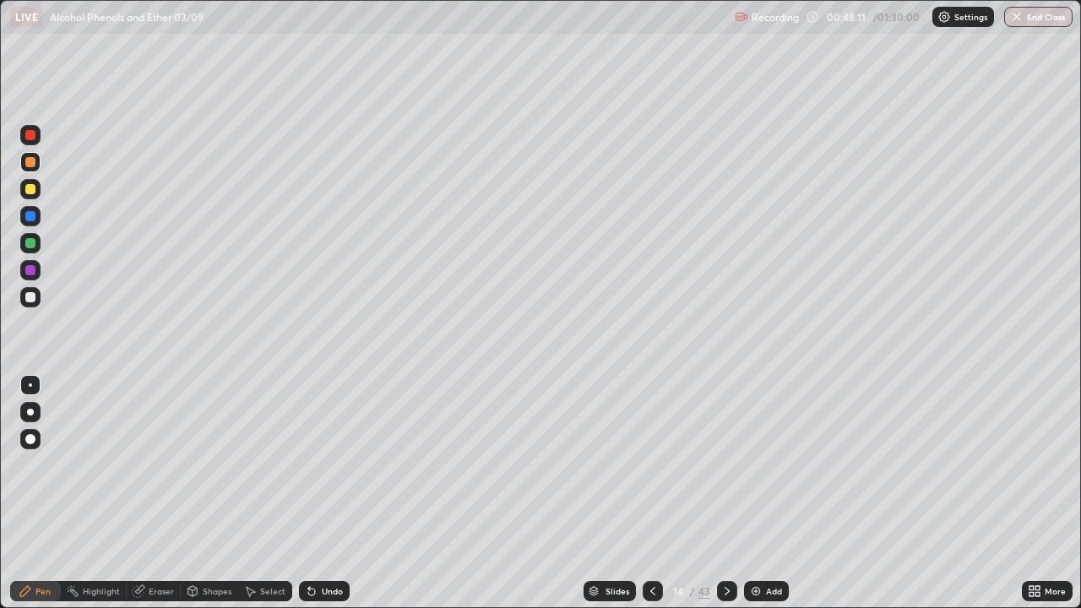
click at [88, 493] on div "Highlight" at bounding box center [94, 591] width 66 height 34
click at [41, 493] on div "Pen" at bounding box center [42, 591] width 15 height 8
click at [651, 493] on icon at bounding box center [653, 592] width 14 height 14
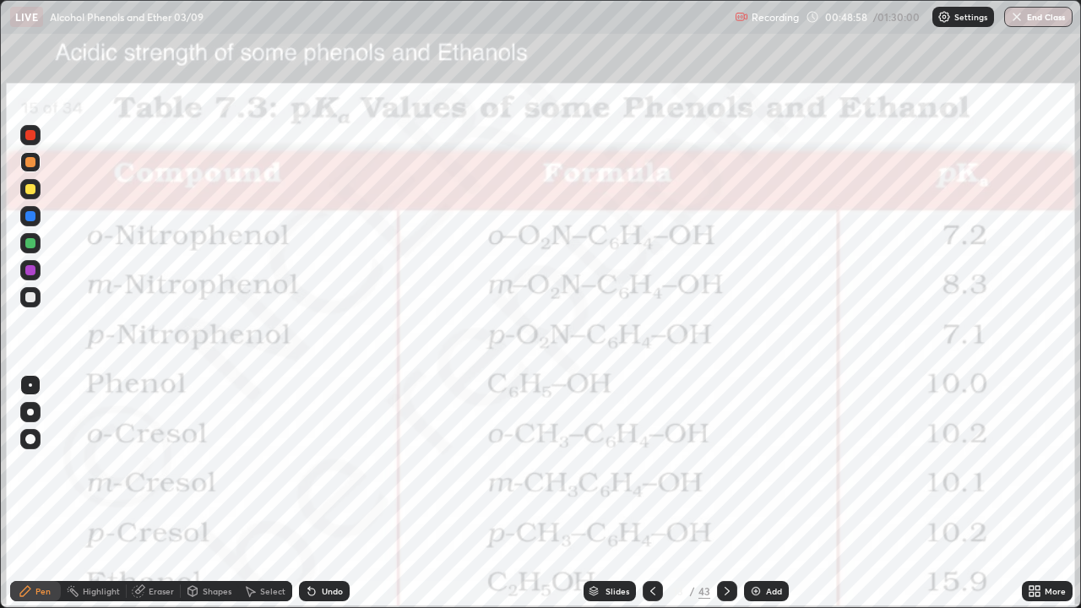
click at [725, 493] on icon at bounding box center [728, 592] width 14 height 14
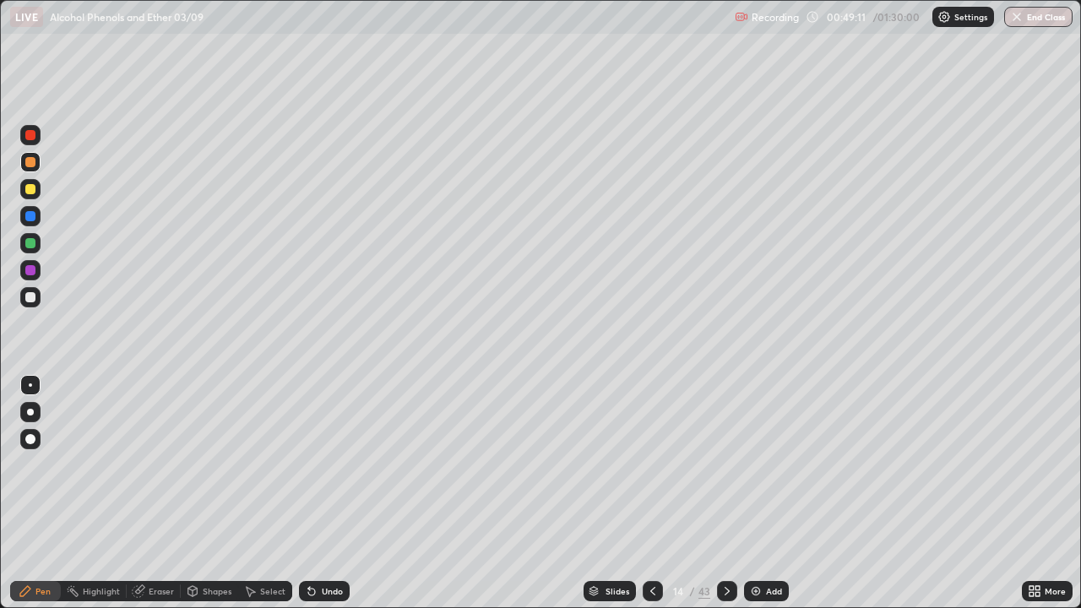
click at [31, 300] on div at bounding box center [30, 297] width 10 height 10
click at [35, 193] on div at bounding box center [30, 189] width 20 height 20
click at [657, 493] on icon at bounding box center [653, 592] width 14 height 14
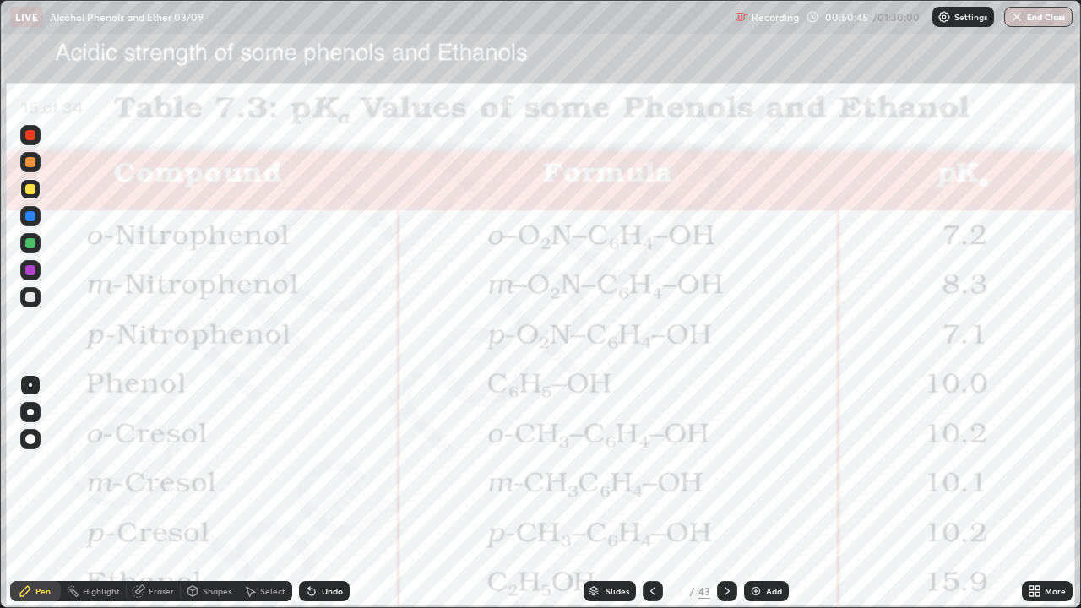
click at [725, 493] on icon at bounding box center [728, 592] width 14 height 14
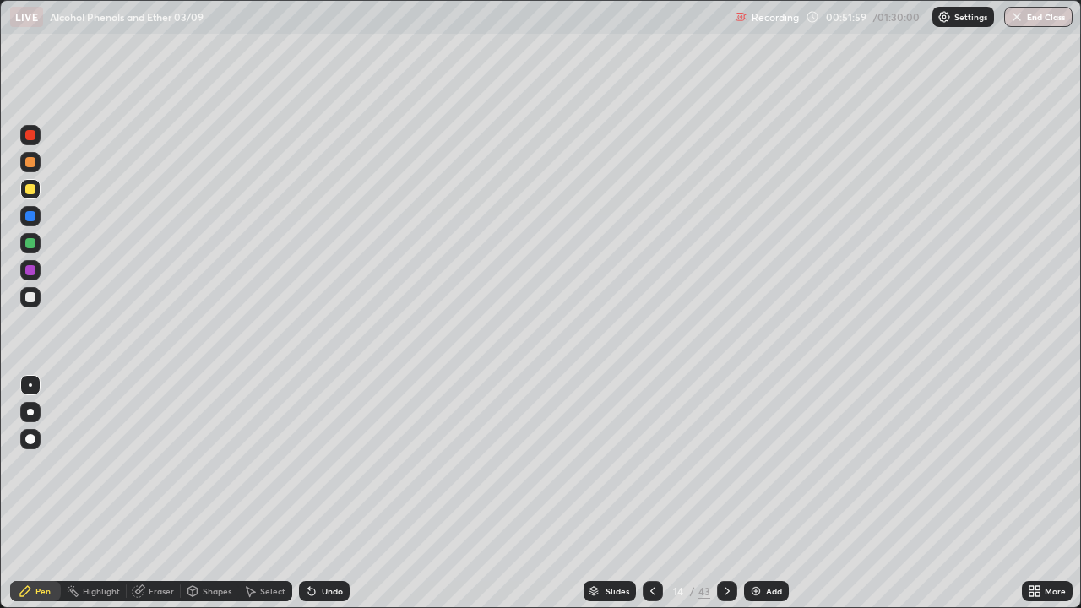
click at [643, 493] on div at bounding box center [653, 591] width 20 height 20
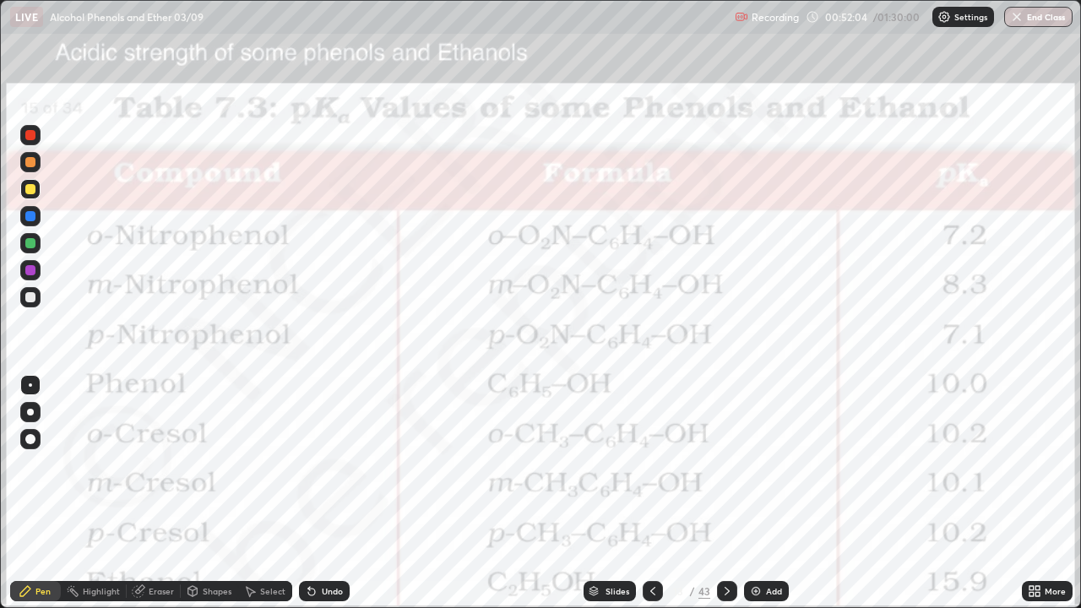
click at [725, 493] on icon at bounding box center [728, 592] width 14 height 14
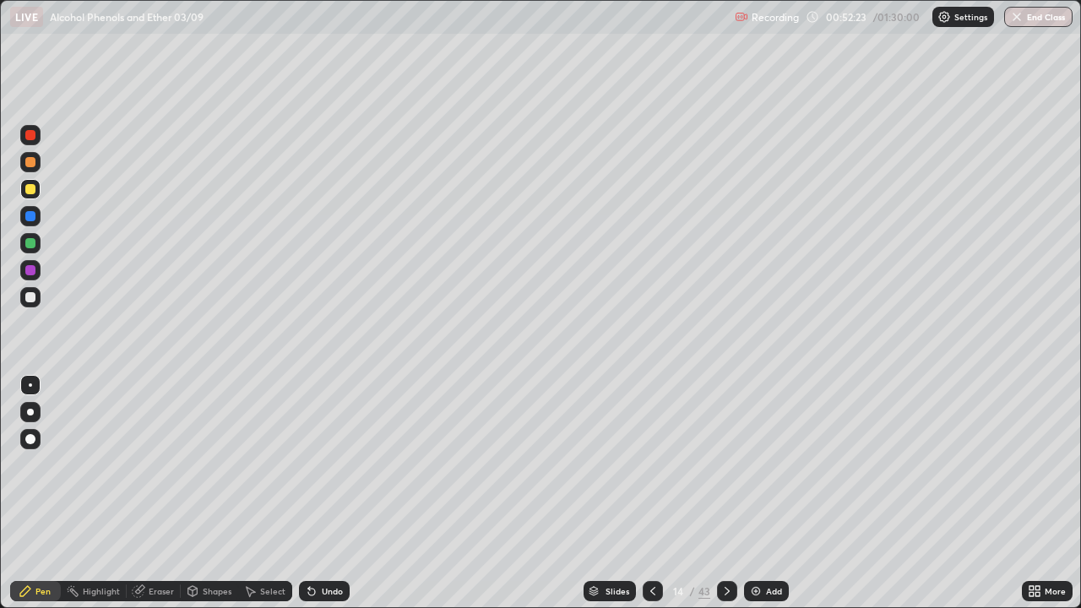
click at [647, 493] on icon at bounding box center [653, 592] width 14 height 14
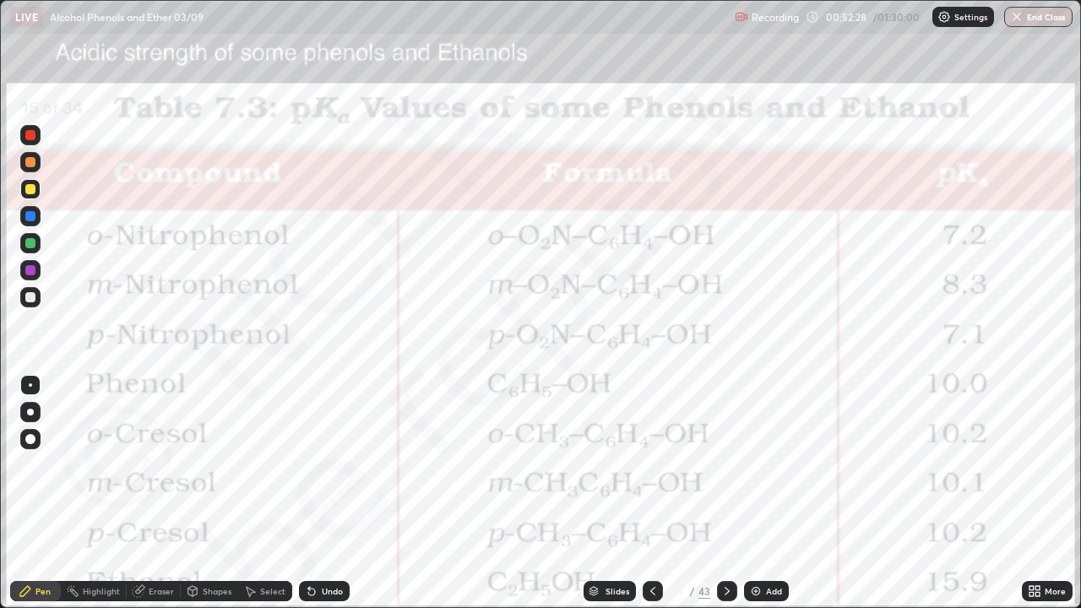
click at [725, 493] on icon at bounding box center [727, 591] width 5 height 8
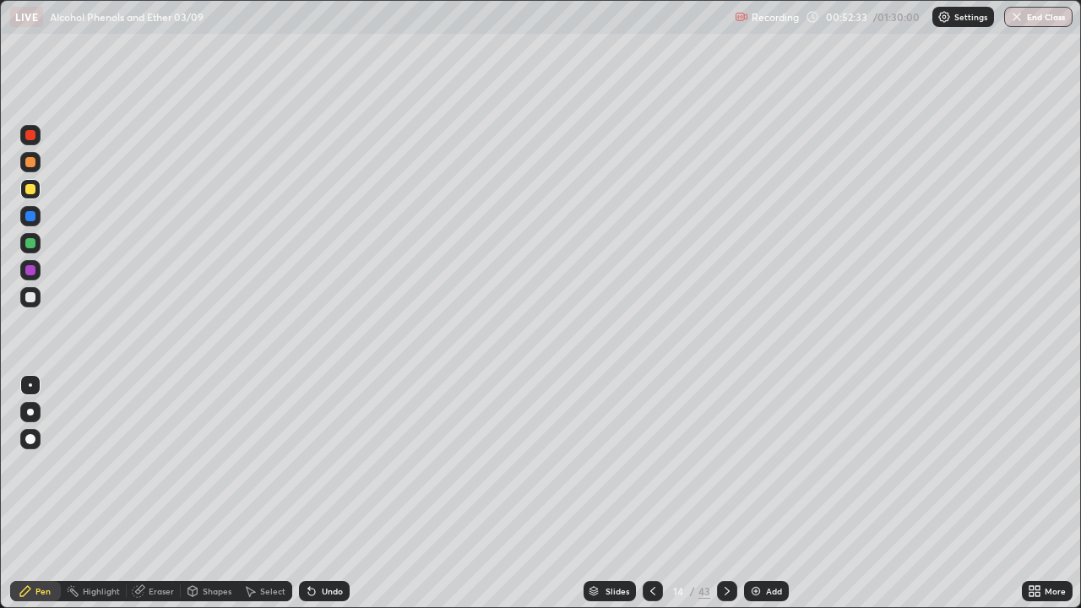
click at [656, 493] on icon at bounding box center [653, 592] width 14 height 14
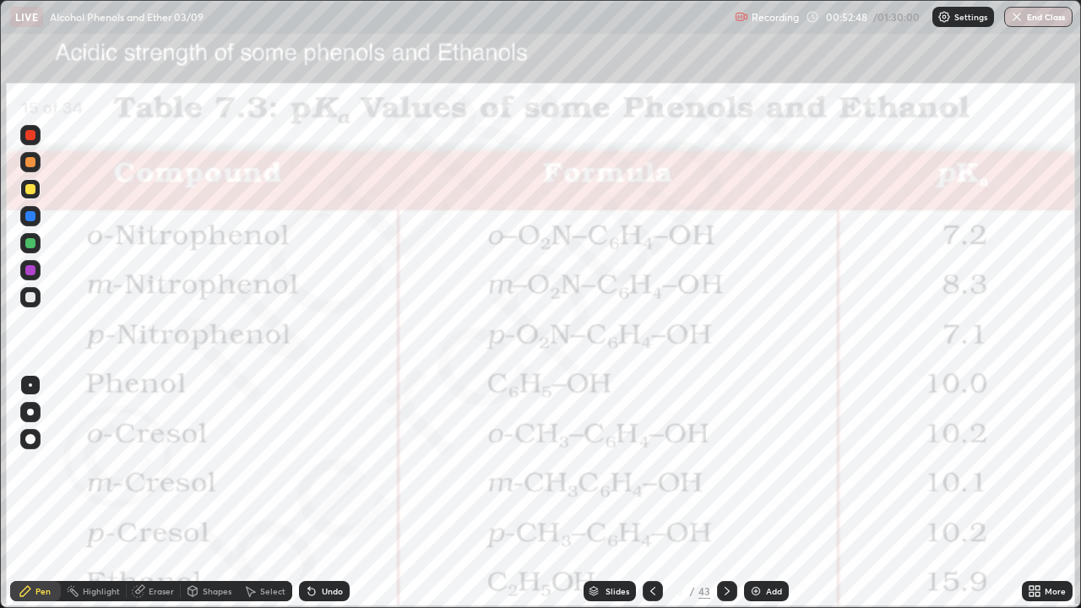
click at [722, 493] on icon at bounding box center [728, 592] width 14 height 14
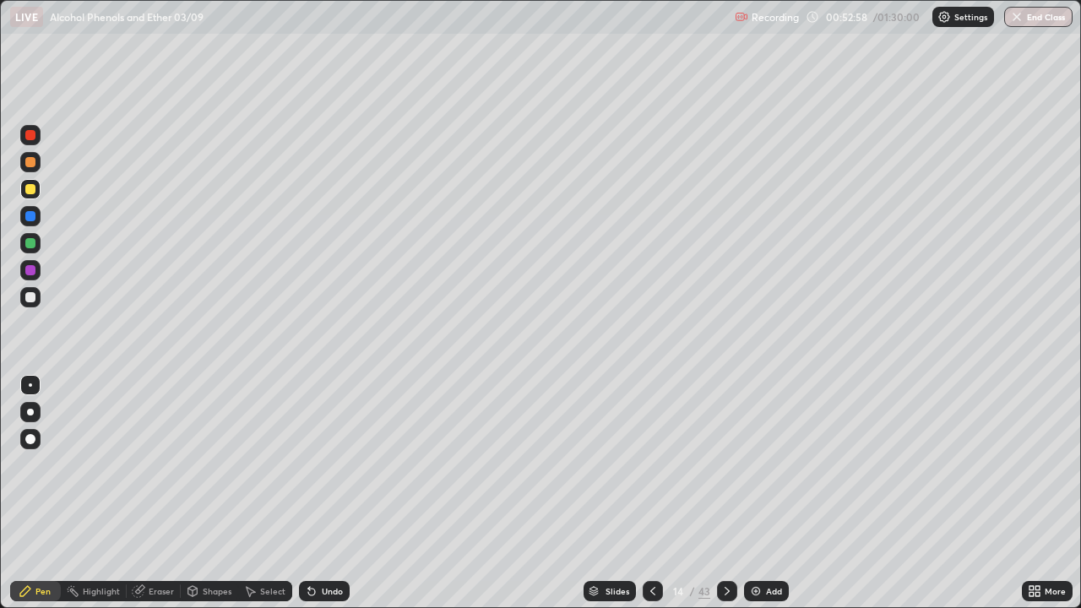
click at [170, 493] on div "Eraser" at bounding box center [154, 591] width 54 height 20
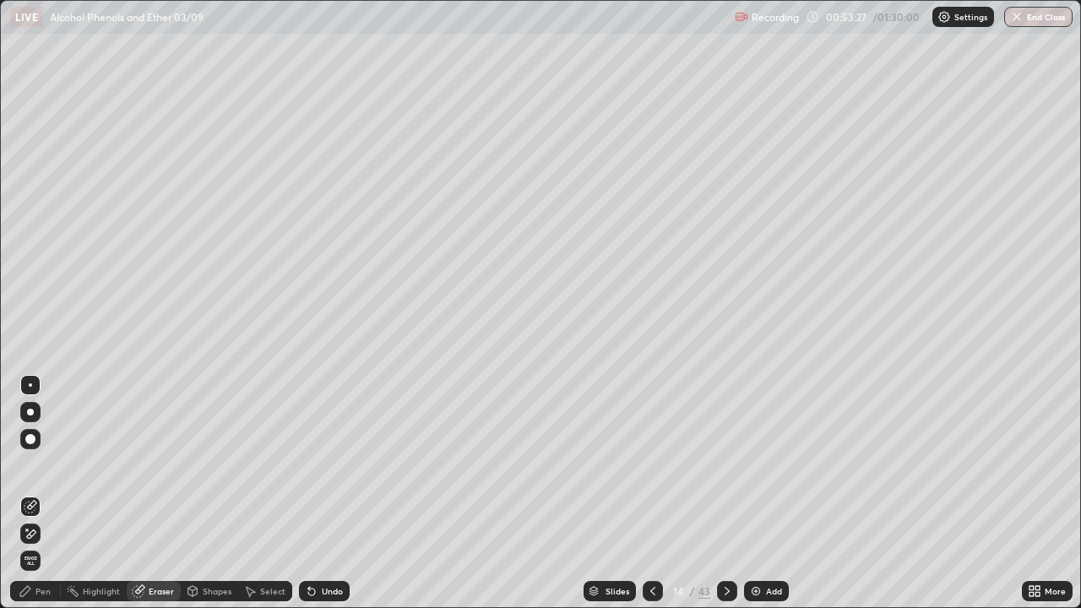
click at [653, 493] on icon at bounding box center [653, 592] width 14 height 14
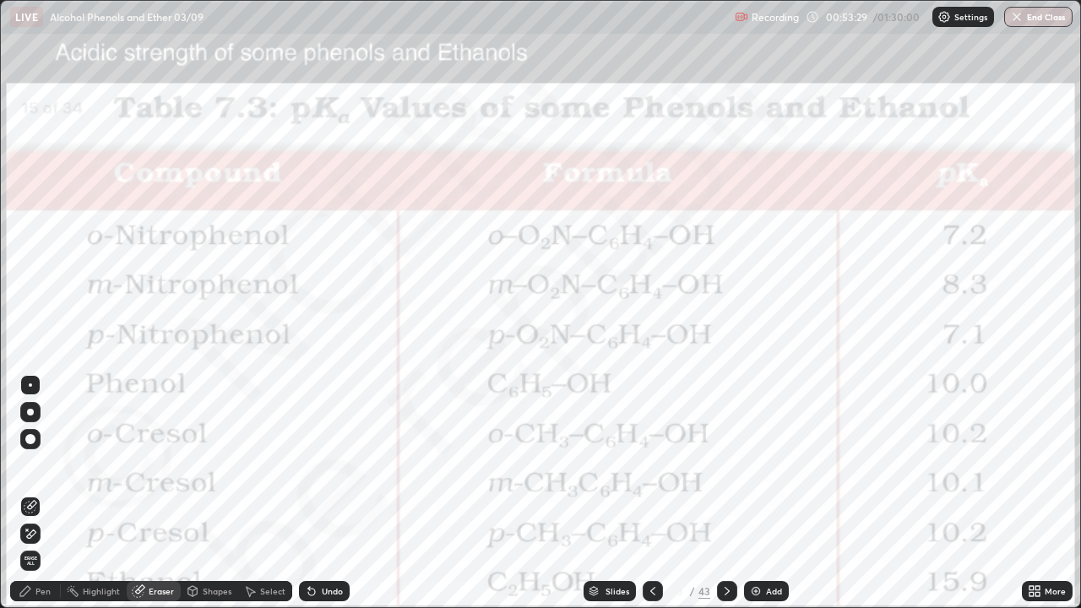
click at [727, 493] on icon at bounding box center [727, 591] width 5 height 8
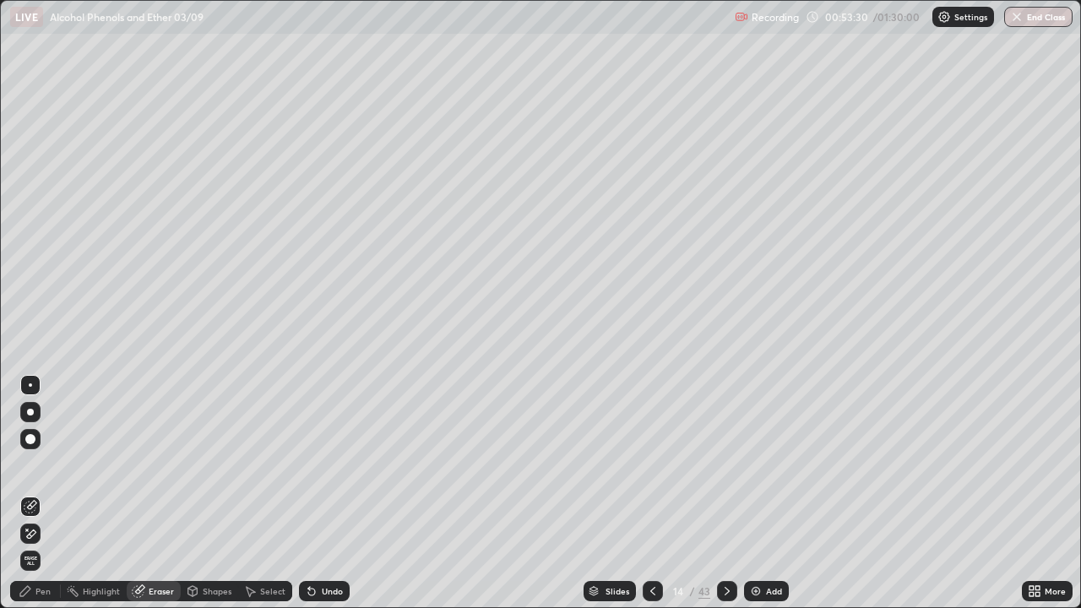
click at [726, 493] on icon at bounding box center [727, 591] width 5 height 8
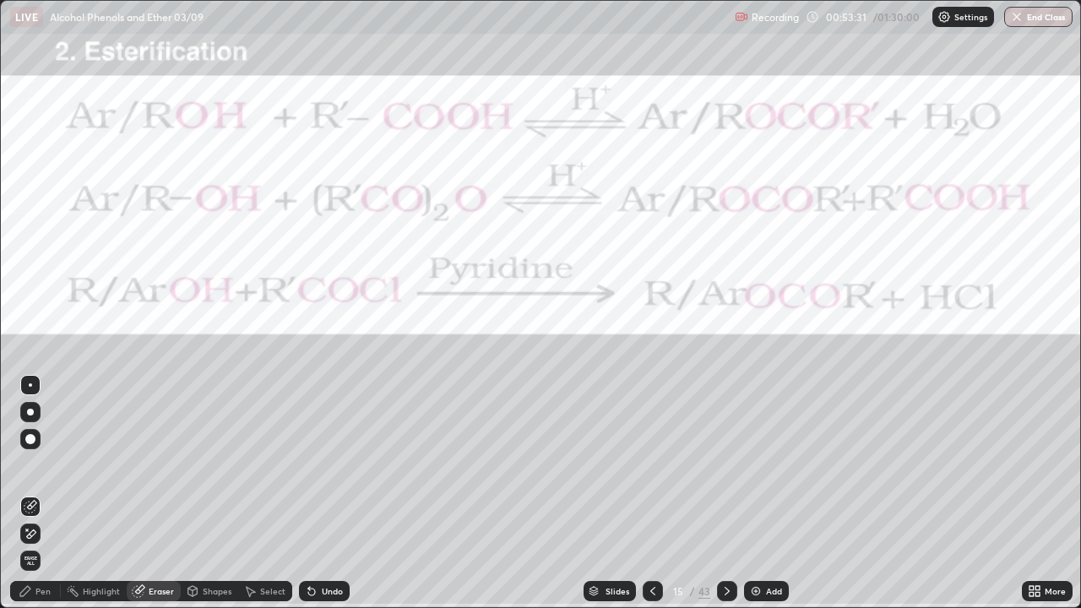
click at [651, 493] on icon at bounding box center [653, 592] width 14 height 14
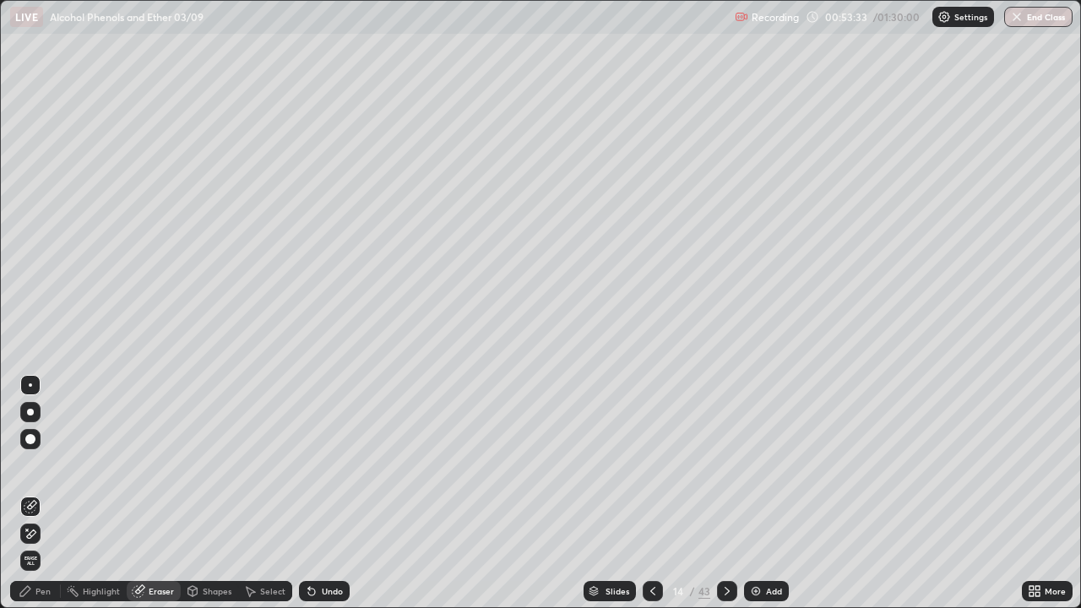
click at [751, 493] on div "Add" at bounding box center [766, 591] width 45 height 20
click at [31, 385] on div at bounding box center [30, 385] width 3 height 3
click at [42, 493] on div "Pen" at bounding box center [42, 591] width 15 height 8
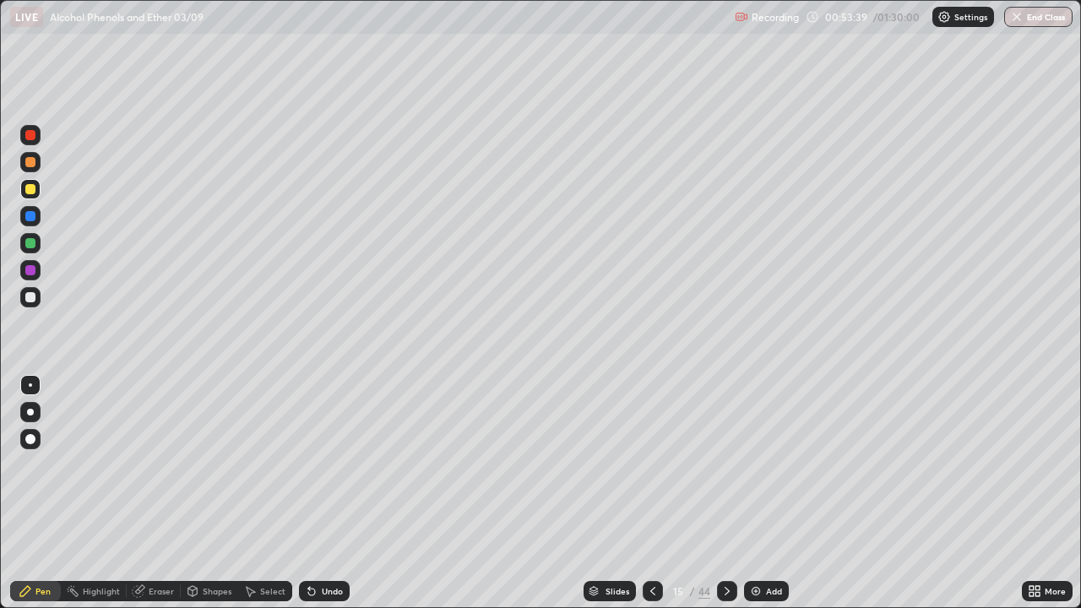
click at [31, 296] on div at bounding box center [30, 297] width 10 height 10
click at [313, 493] on icon at bounding box center [312, 592] width 14 height 14
click at [317, 493] on div "Undo" at bounding box center [324, 591] width 51 height 20
click at [322, 493] on div "Undo" at bounding box center [332, 591] width 21 height 8
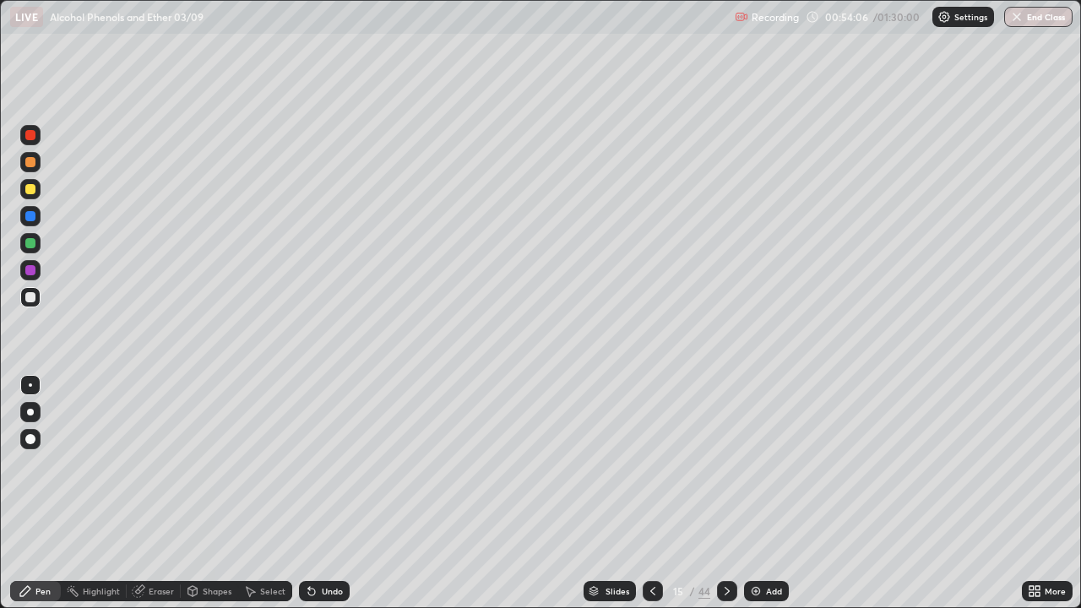
click at [322, 493] on div "Undo" at bounding box center [332, 591] width 21 height 8
click at [318, 493] on div "Undo" at bounding box center [324, 591] width 51 height 20
click at [322, 493] on div "Undo" at bounding box center [332, 591] width 21 height 8
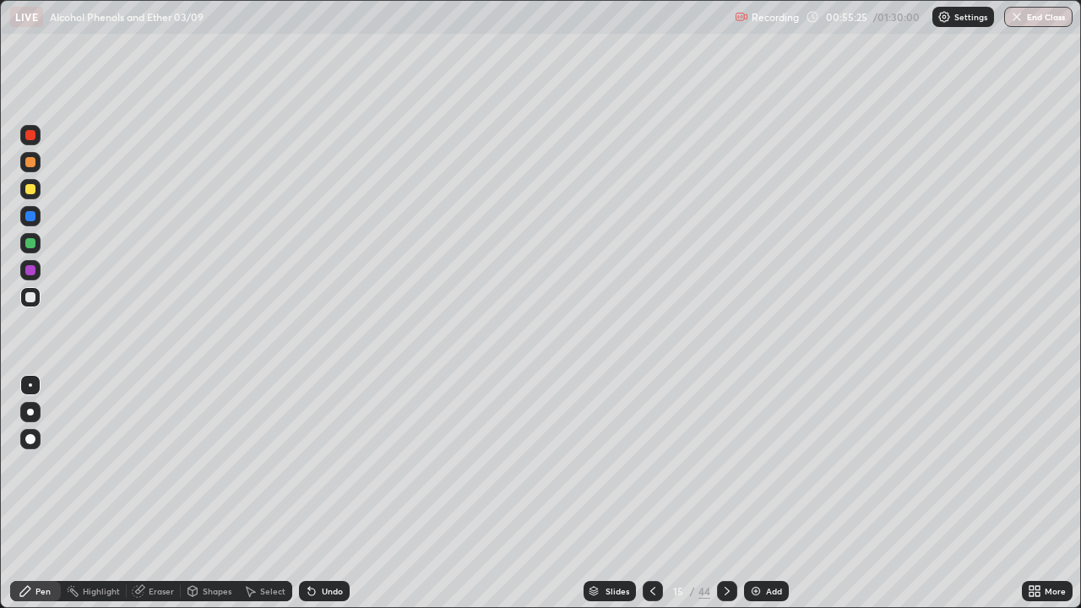
click at [35, 132] on div at bounding box center [30, 135] width 10 height 10
click at [36, 191] on div at bounding box center [30, 189] width 20 height 20
click at [322, 493] on div "Undo" at bounding box center [332, 591] width 21 height 8
click at [335, 493] on div "Undo" at bounding box center [332, 591] width 21 height 8
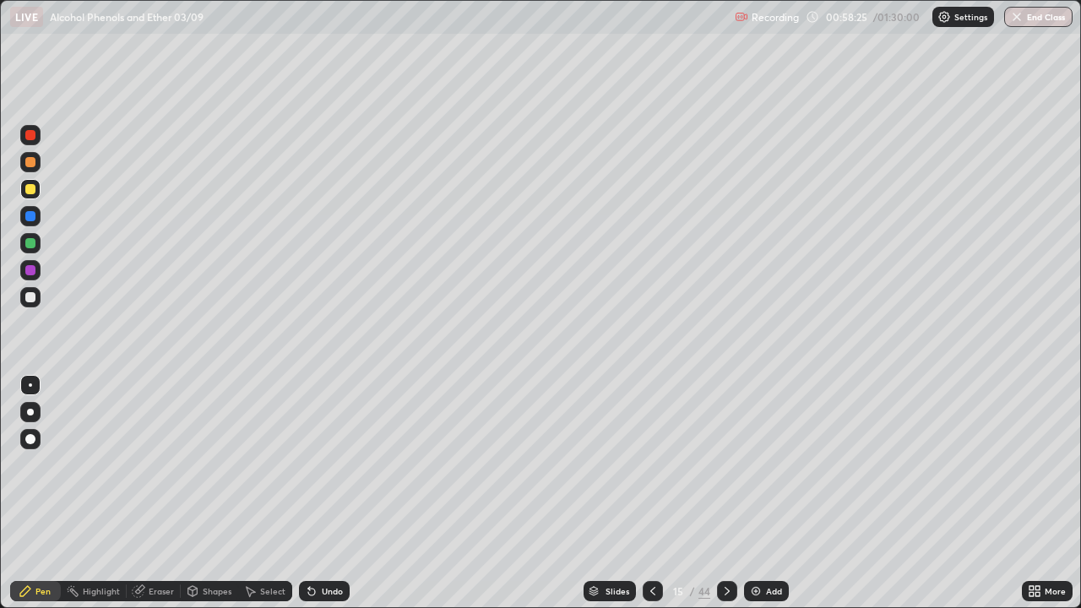
click at [31, 216] on div at bounding box center [30, 216] width 10 height 10
click at [35, 297] on div at bounding box center [30, 297] width 10 height 10
click at [651, 493] on icon at bounding box center [653, 592] width 14 height 14
click at [649, 493] on icon at bounding box center [653, 592] width 14 height 14
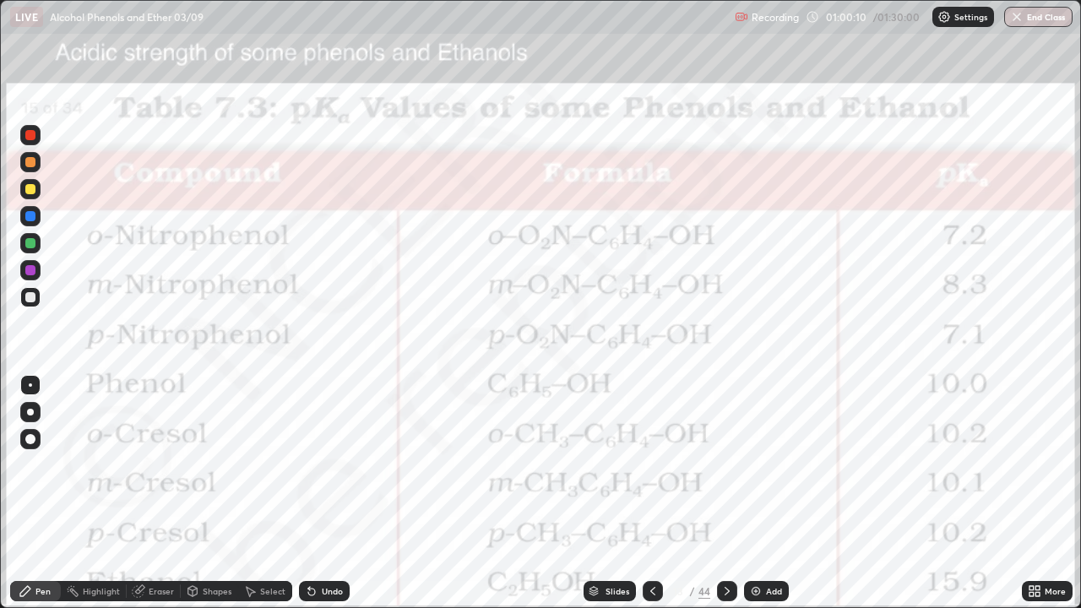
click at [725, 493] on icon at bounding box center [727, 591] width 5 height 8
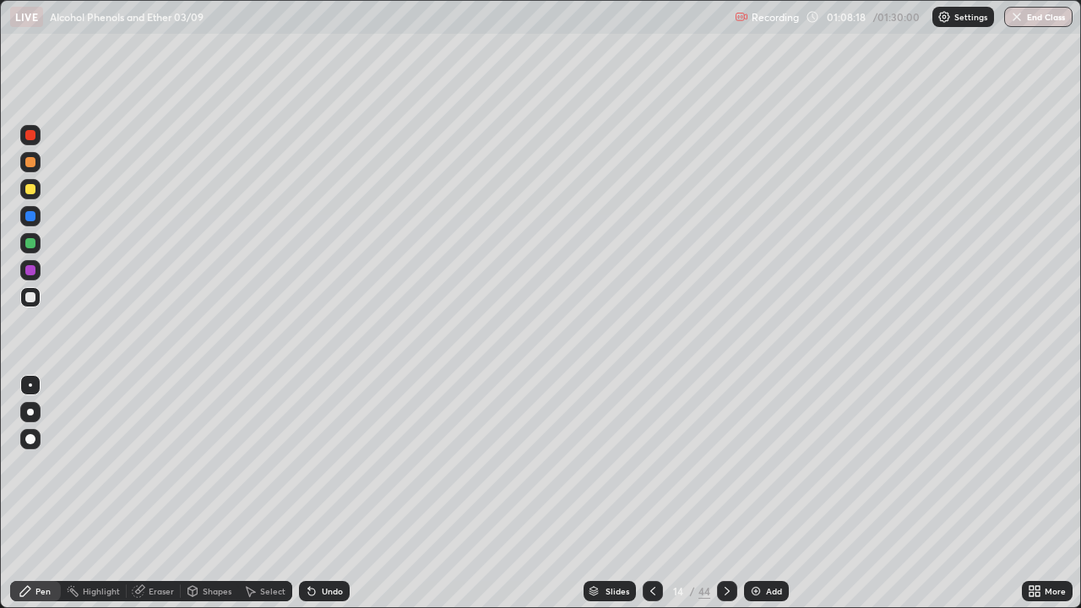
click at [309, 493] on icon at bounding box center [311, 592] width 7 height 7
click at [313, 493] on div "Undo" at bounding box center [324, 591] width 51 height 20
click at [309, 493] on icon at bounding box center [311, 592] width 7 height 7
click at [650, 493] on icon at bounding box center [653, 592] width 14 height 14
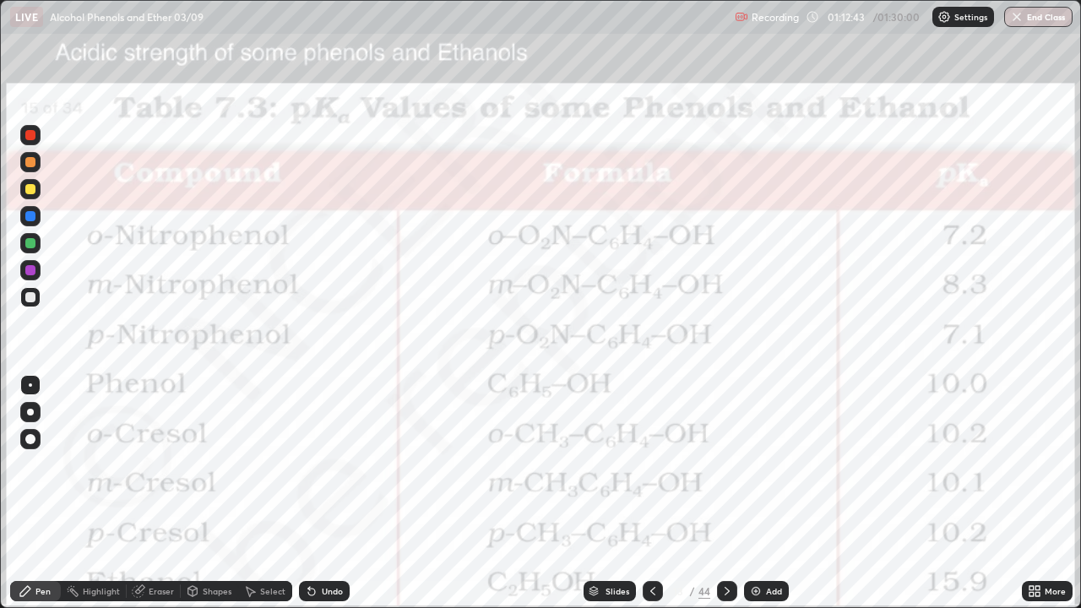
click at [727, 493] on icon at bounding box center [728, 592] width 14 height 14
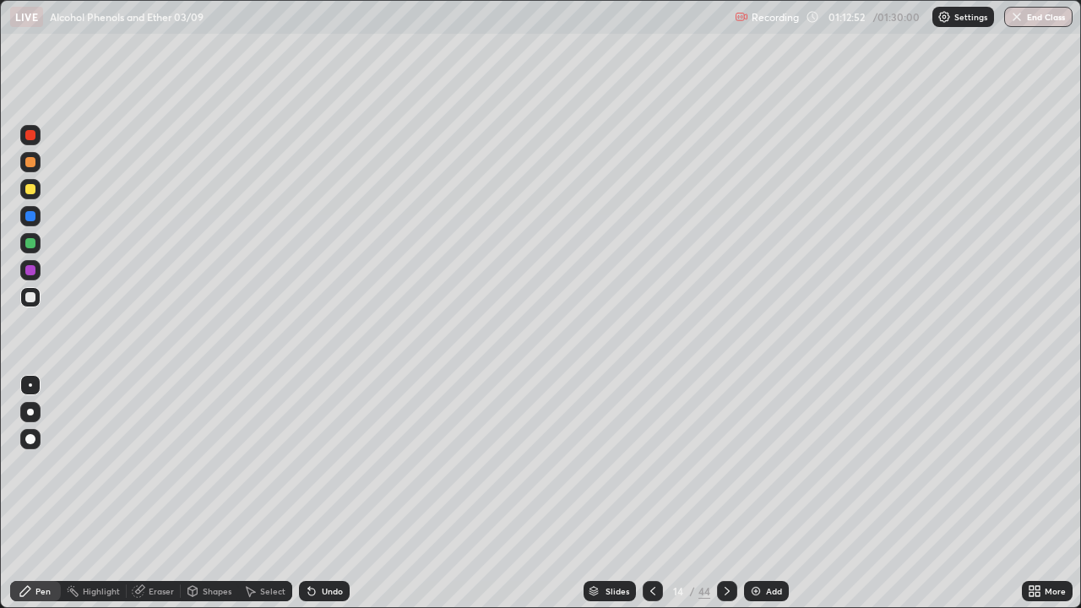
click at [725, 493] on icon at bounding box center [728, 592] width 14 height 14
click at [1053, 21] on button "End Class" at bounding box center [1038, 17] width 68 height 20
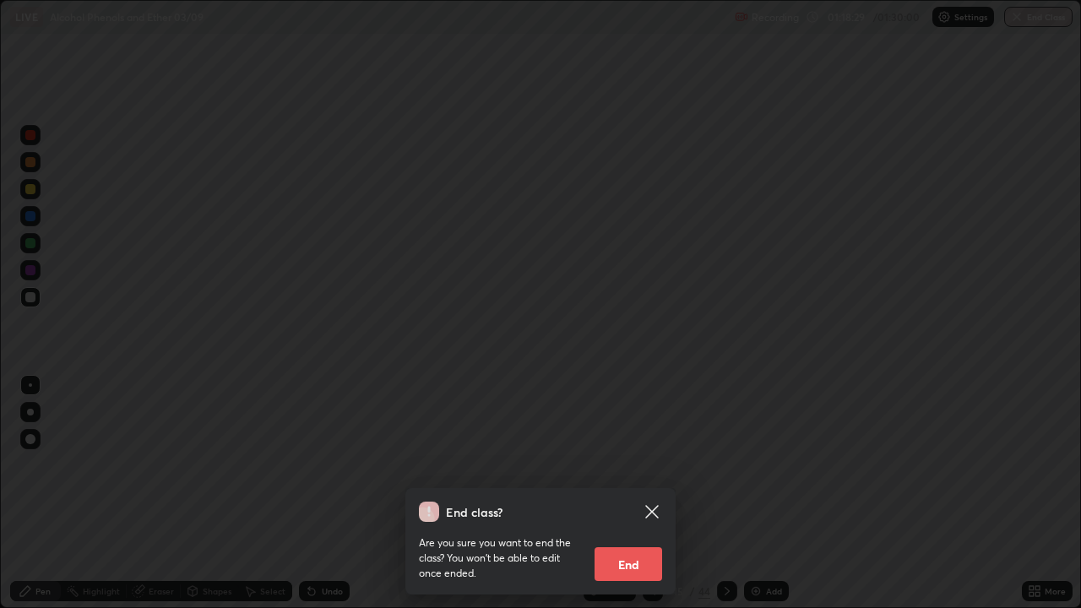
click at [655, 493] on icon at bounding box center [651, 511] width 13 height 13
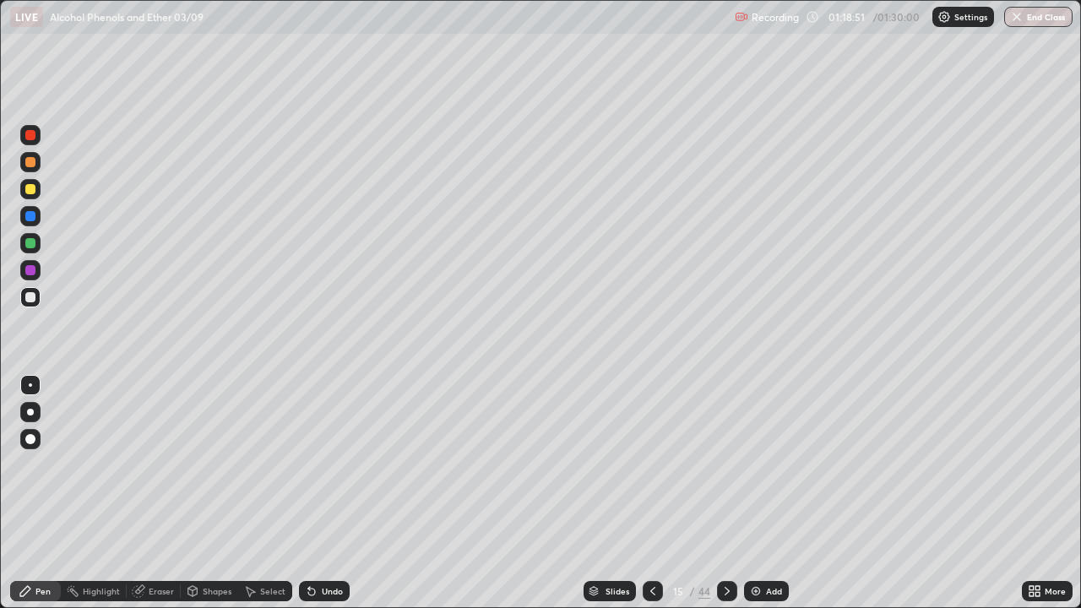
click at [1043, 19] on button "End Class" at bounding box center [1038, 17] width 68 height 20
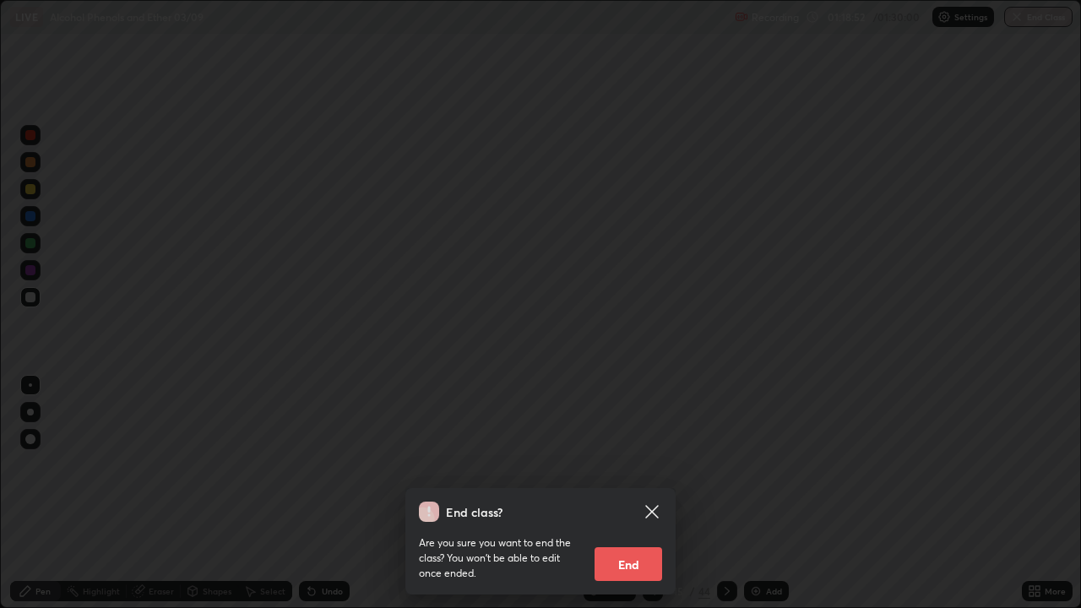
click at [642, 493] on button "End" at bounding box center [629, 564] width 68 height 34
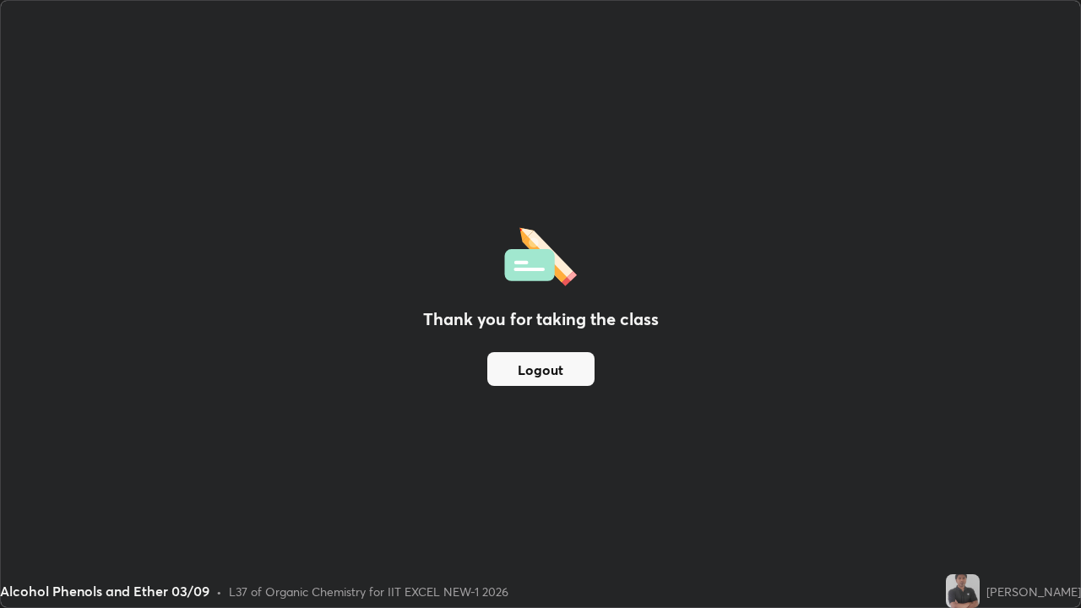
click at [561, 373] on button "Logout" at bounding box center [540, 369] width 107 height 34
